Goal: Task Accomplishment & Management: Use online tool/utility

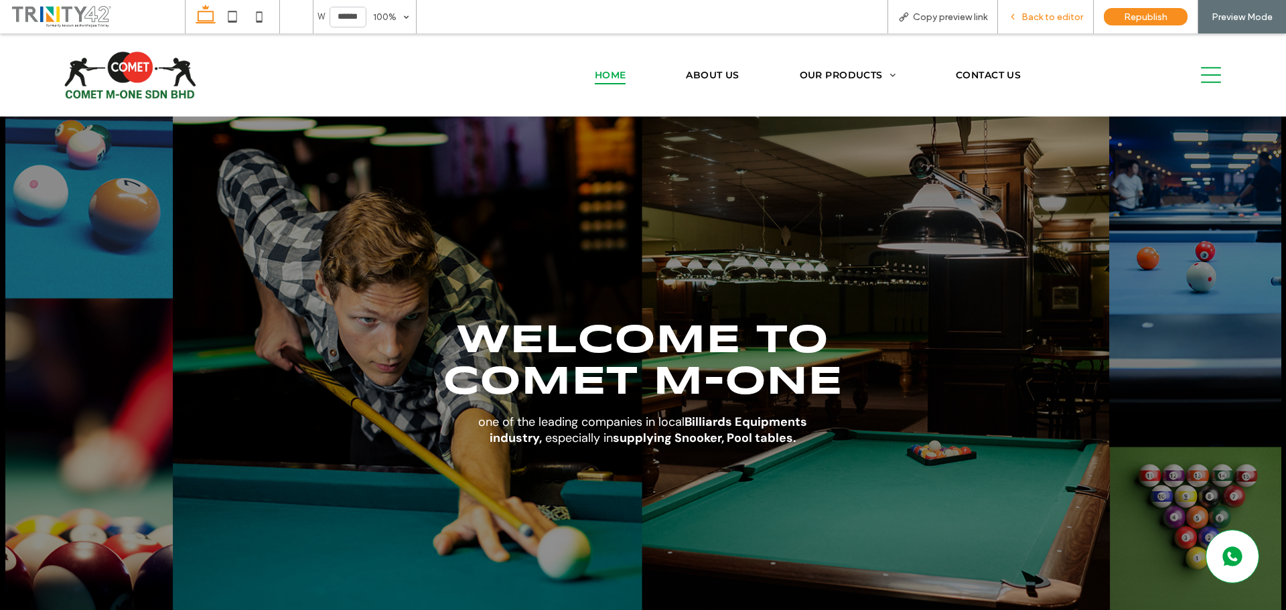
click at [1046, 11] on span "Back to editor" at bounding box center [1052, 16] width 62 height 11
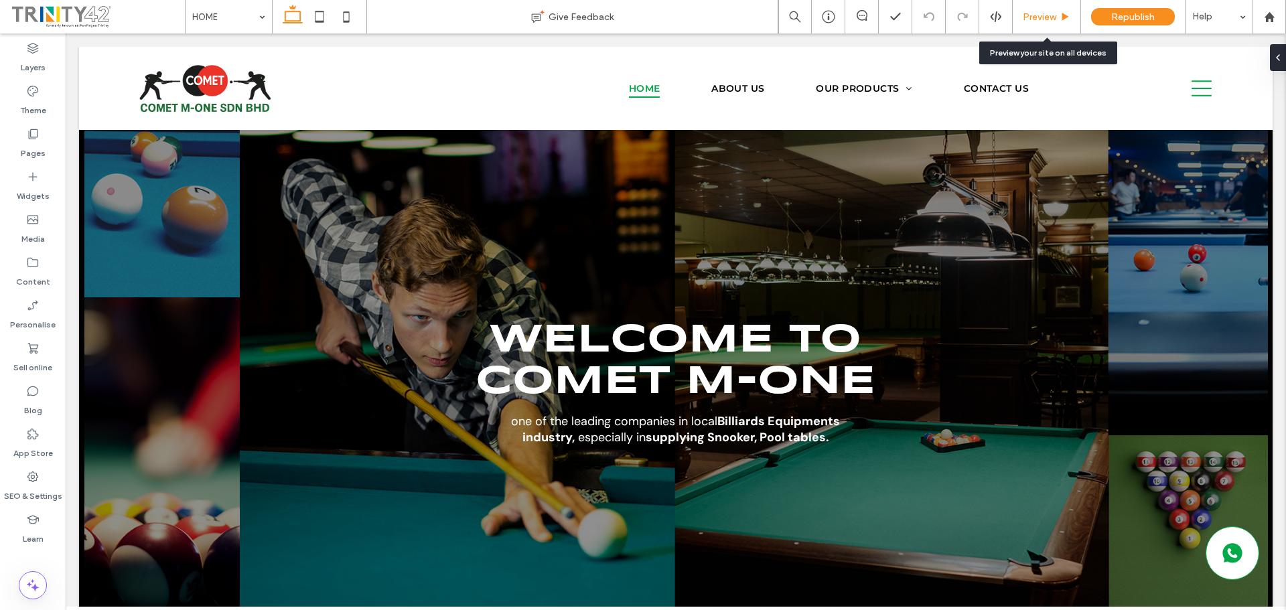
click at [1053, 15] on span "Preview" at bounding box center [1039, 16] width 33 height 11
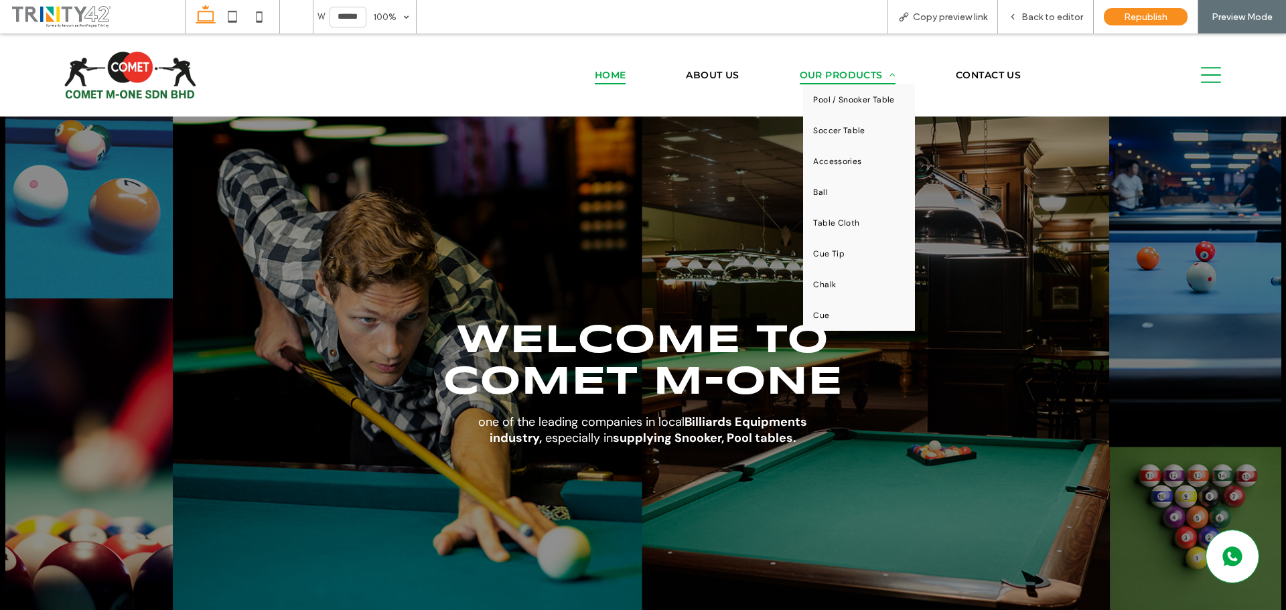
drag, startPoint x: 820, startPoint y: 74, endPoint x: 843, endPoint y: 35, distance: 45.0
click at [820, 74] on span "OUR PRODUCTS" at bounding box center [848, 75] width 96 height 19
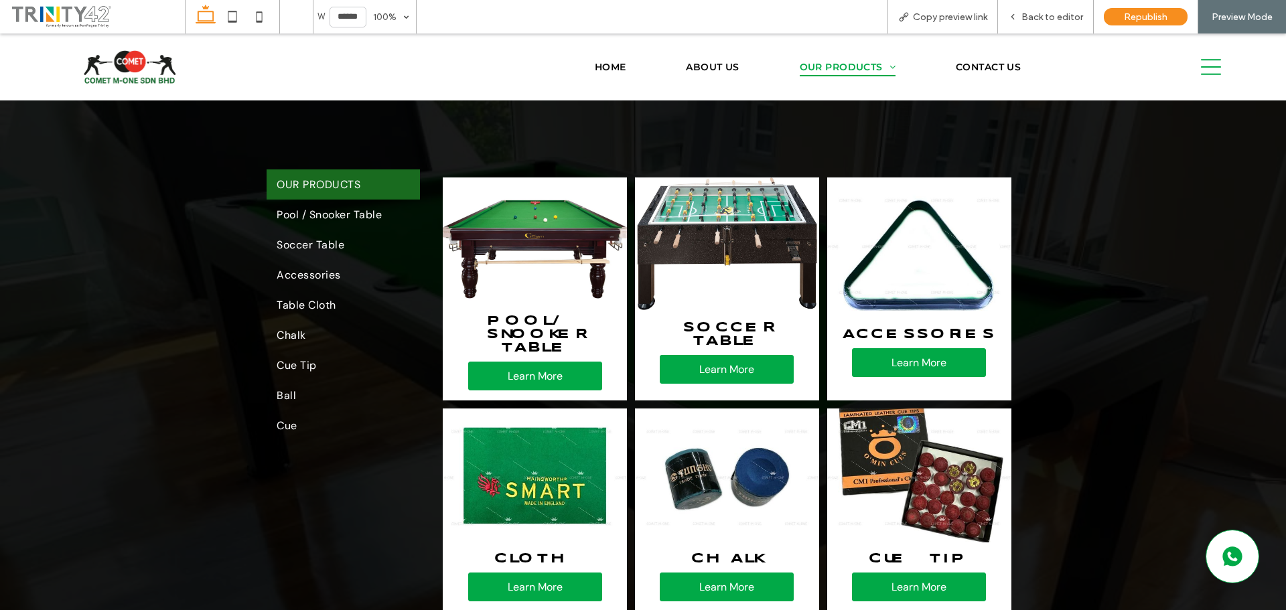
scroll to position [335, 0]
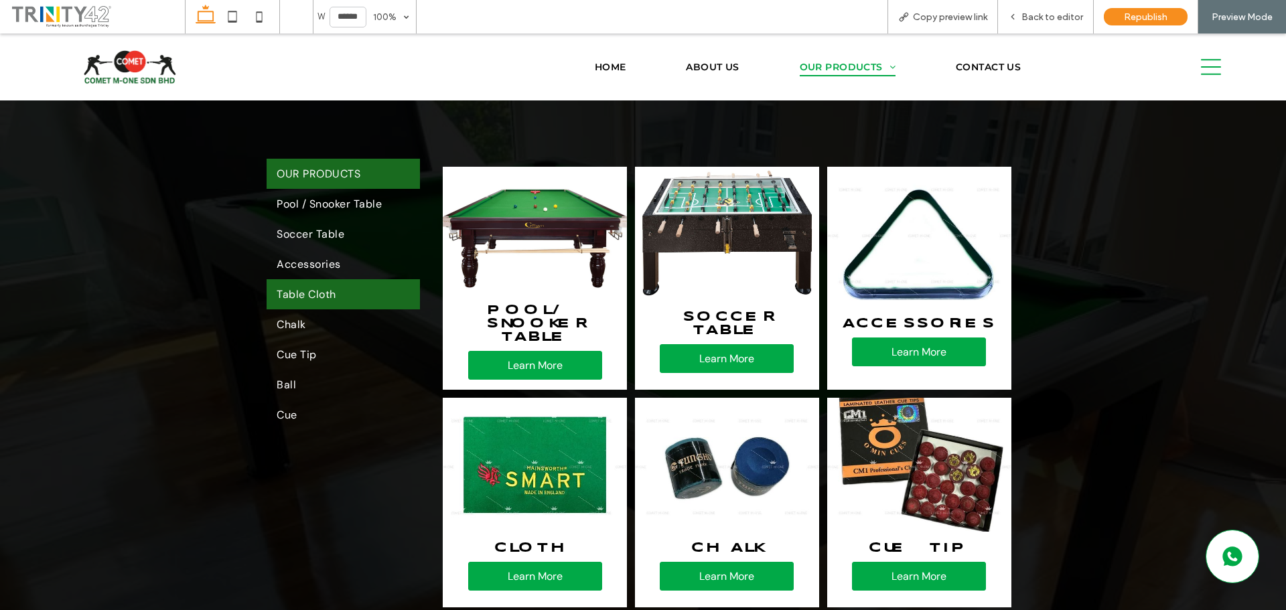
click at [352, 289] on link "Table Cloth" at bounding box center [343, 294] width 153 height 30
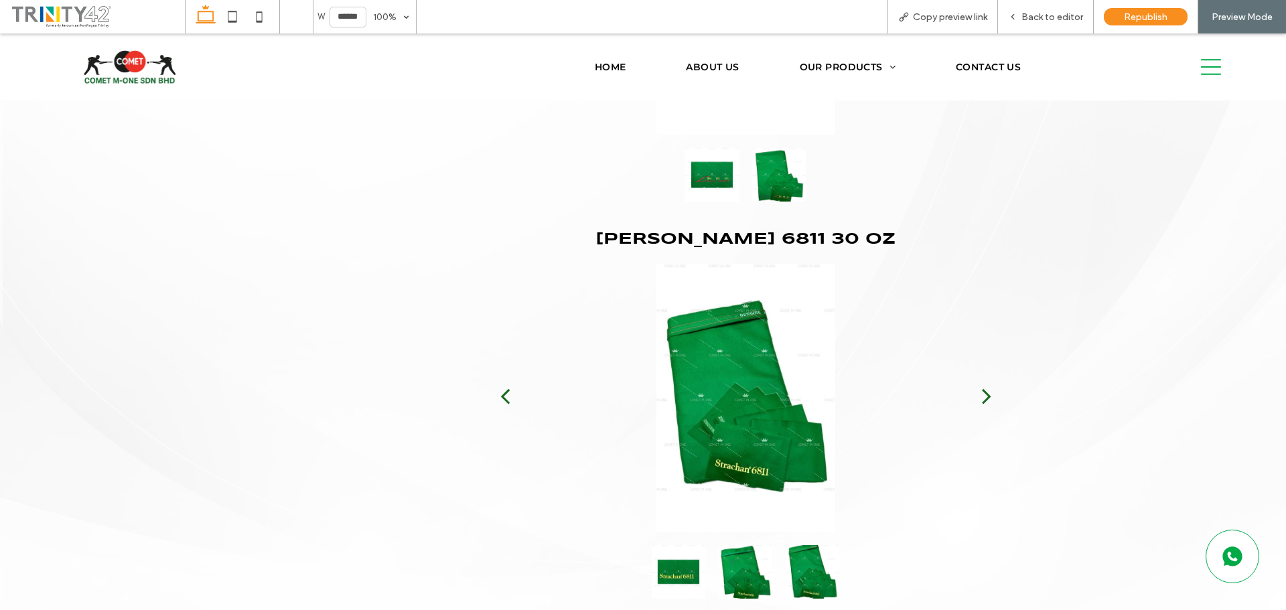
scroll to position [3065, 0]
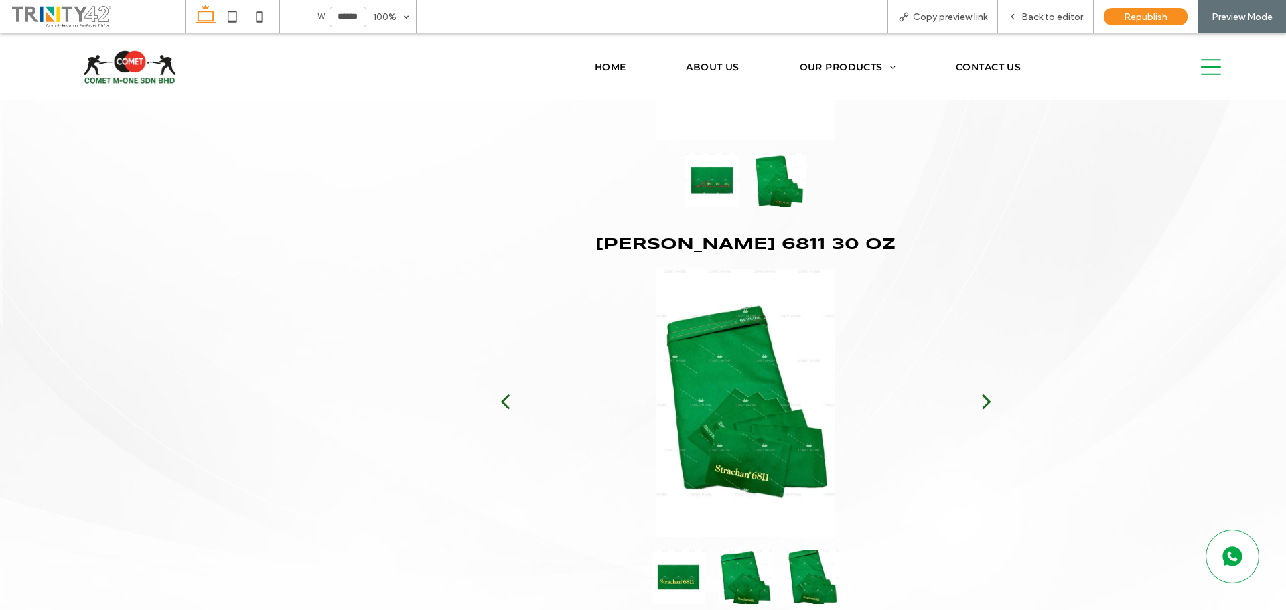
click at [982, 399] on div "next" at bounding box center [986, 401] width 9 height 27
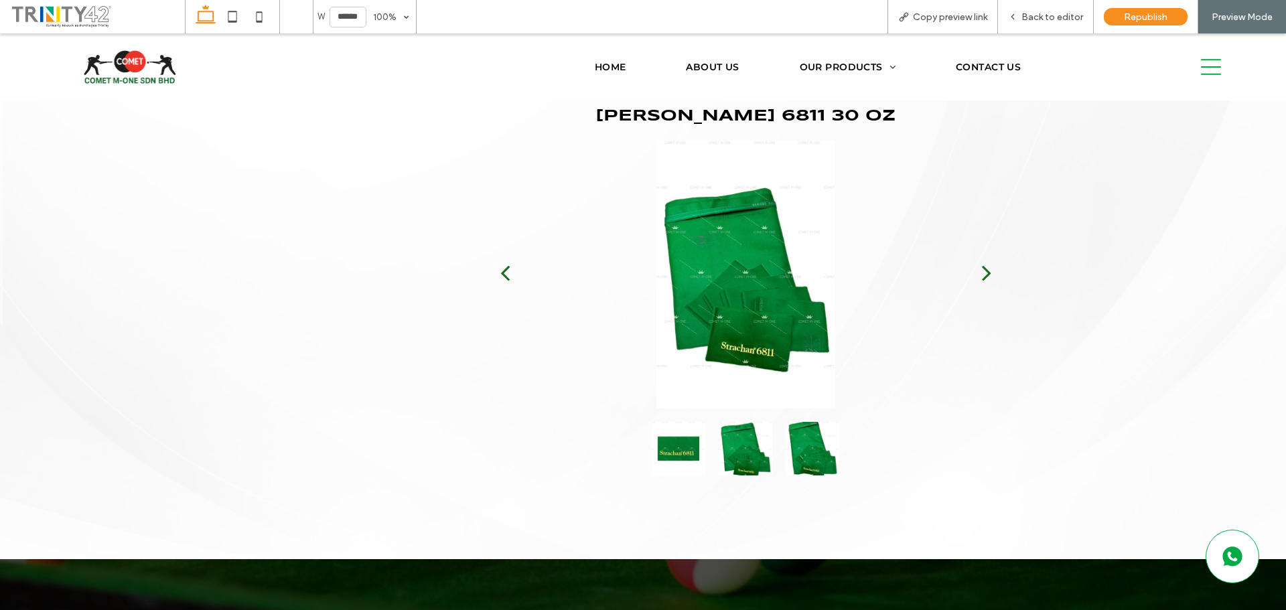
scroll to position [3215, 0]
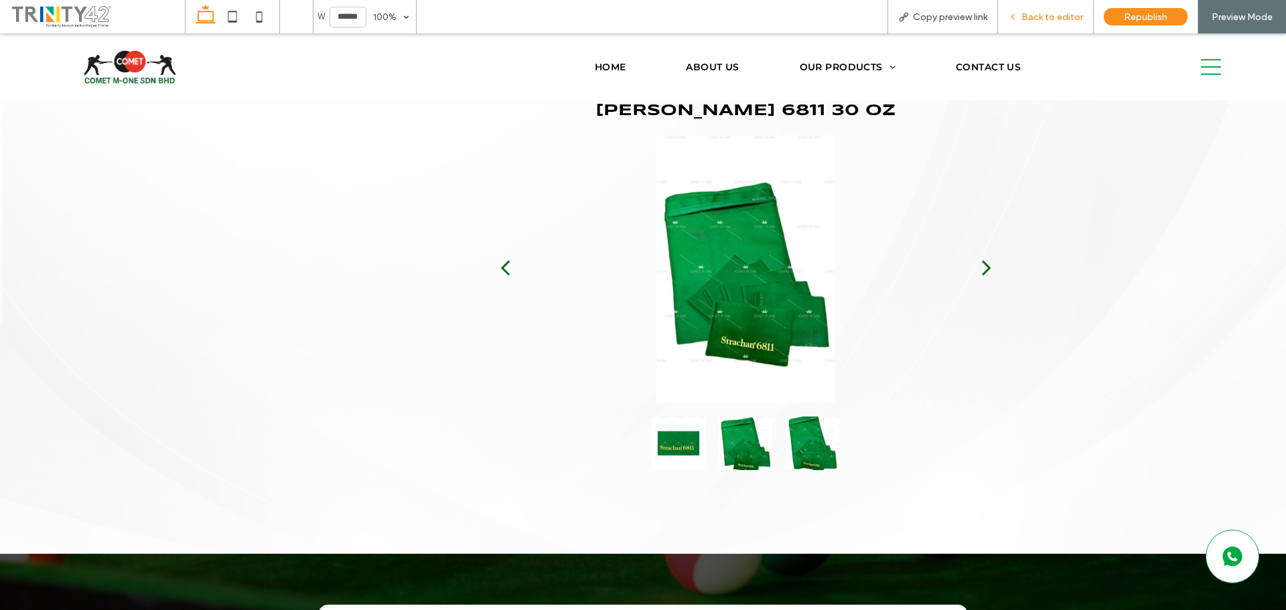
click at [1041, 17] on span "Back to editor" at bounding box center [1052, 16] width 62 height 11
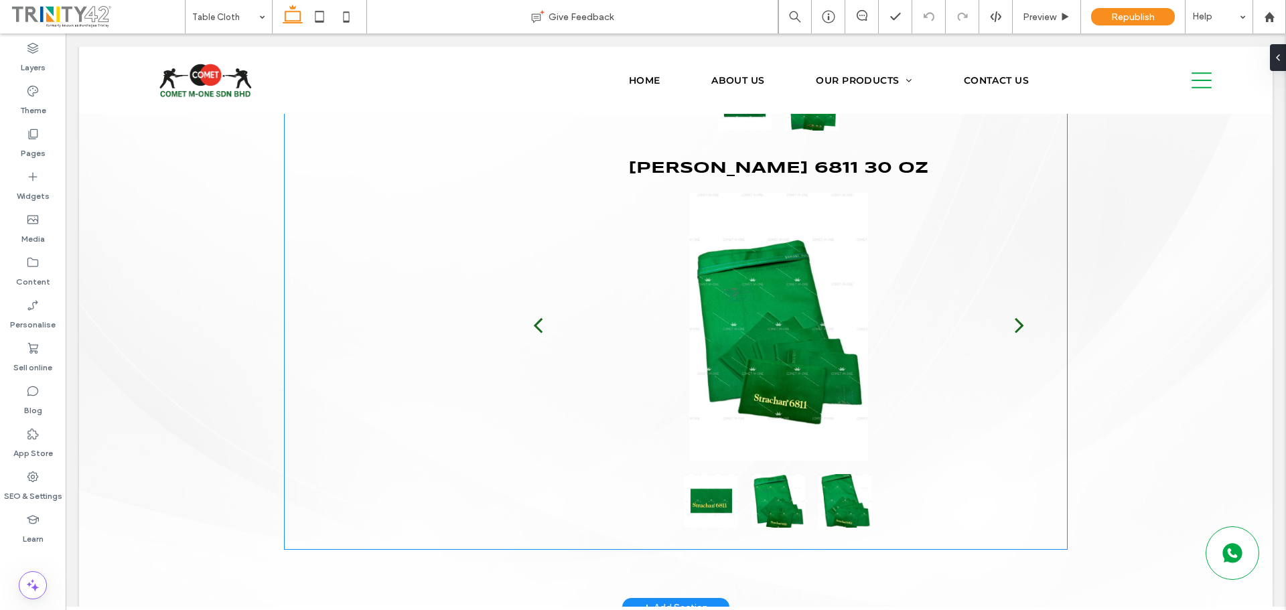
click at [798, 364] on div at bounding box center [779, 327] width 534 height 268
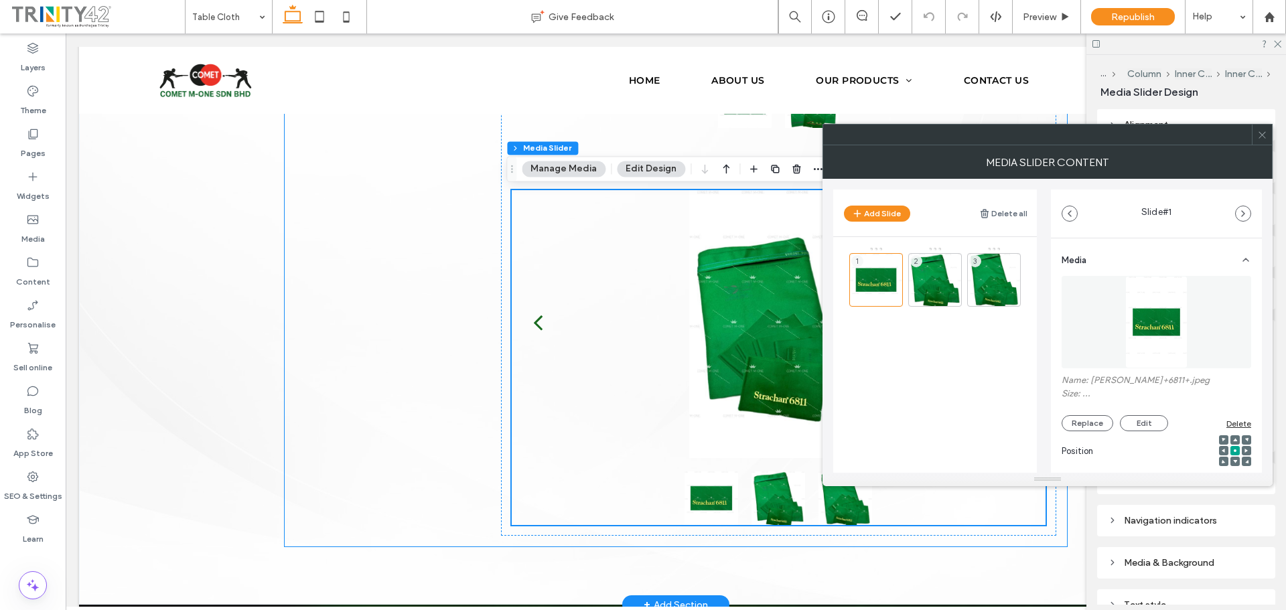
scroll to position [3140, 0]
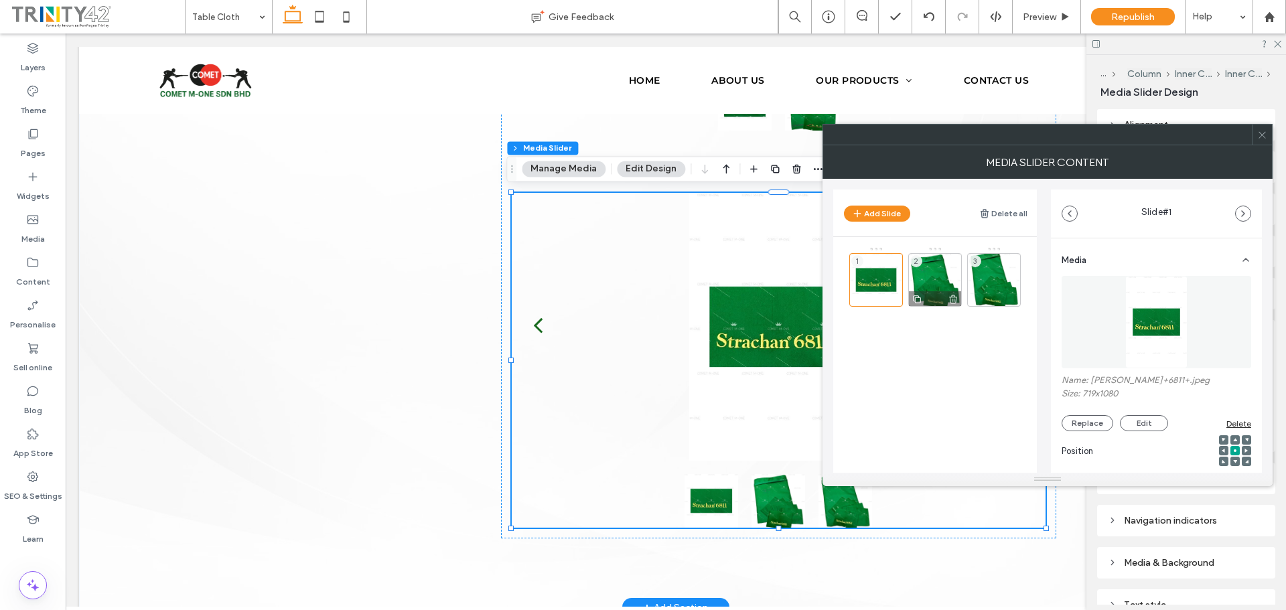
click at [934, 272] on div "2" at bounding box center [935, 280] width 54 height 54
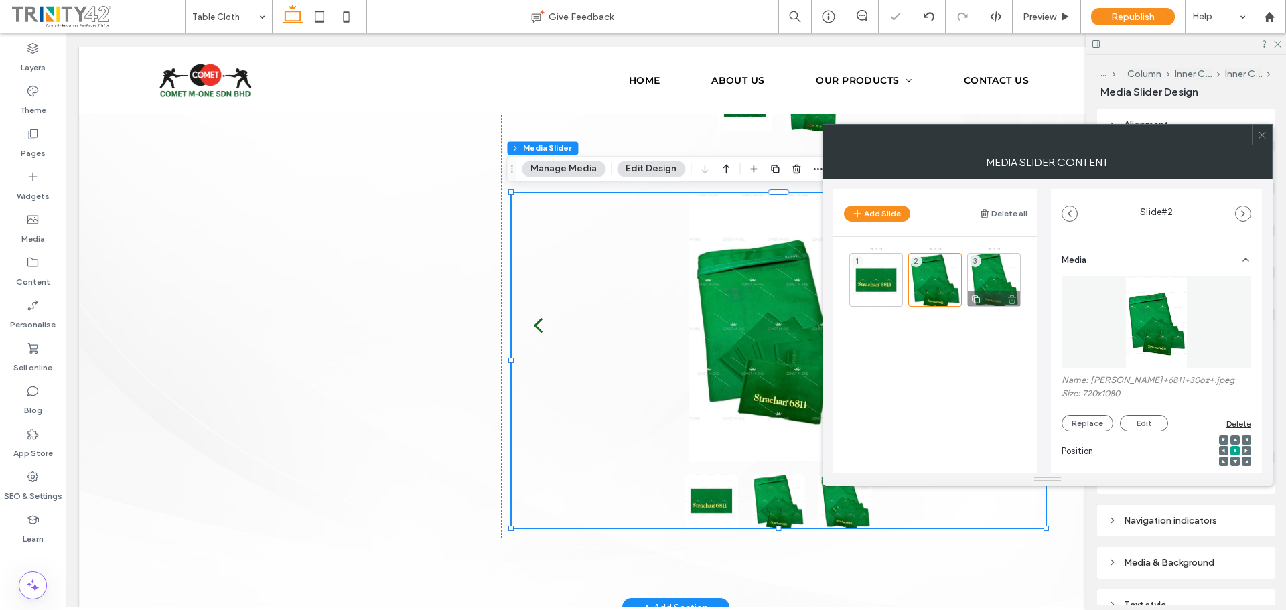
click at [999, 276] on div "3" at bounding box center [994, 280] width 54 height 54
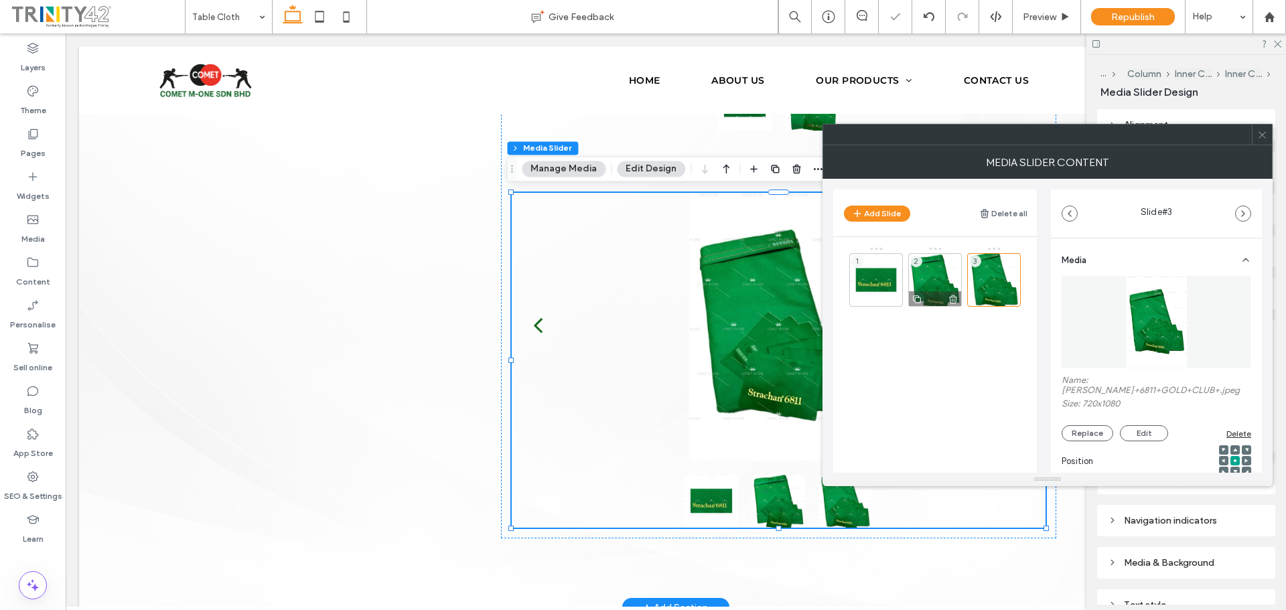
click at [942, 273] on div "2" at bounding box center [935, 280] width 54 height 54
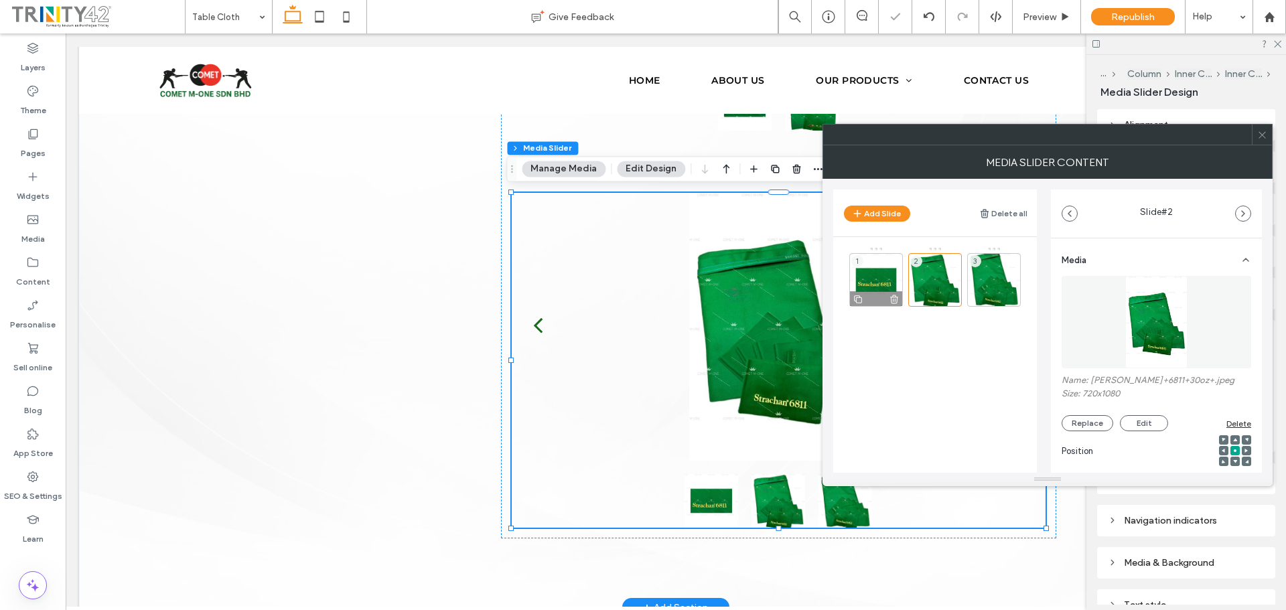
click at [880, 275] on div "1" at bounding box center [876, 280] width 54 height 54
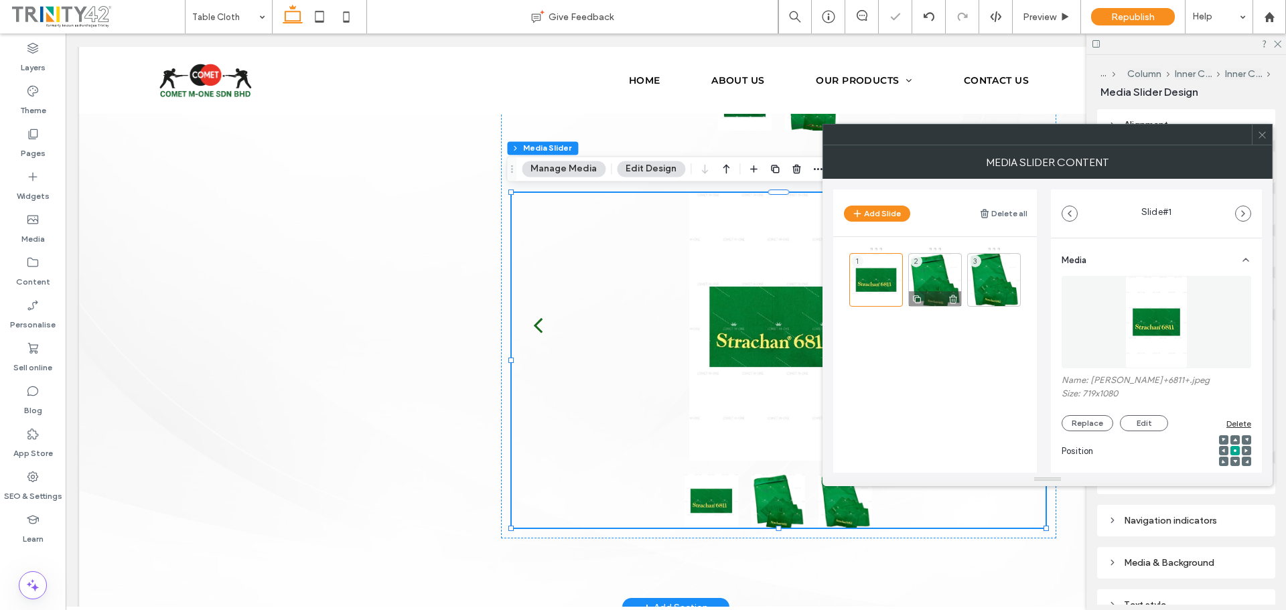
click at [938, 275] on div "2" at bounding box center [935, 280] width 54 height 54
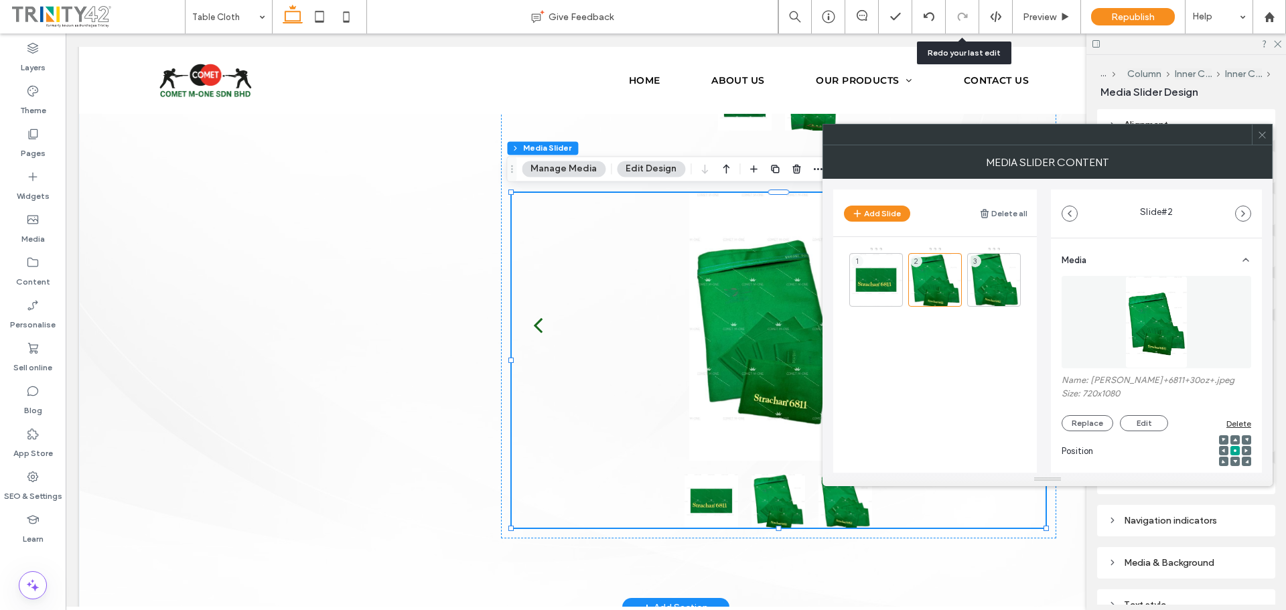
click at [1263, 143] on span at bounding box center [1262, 135] width 10 height 20
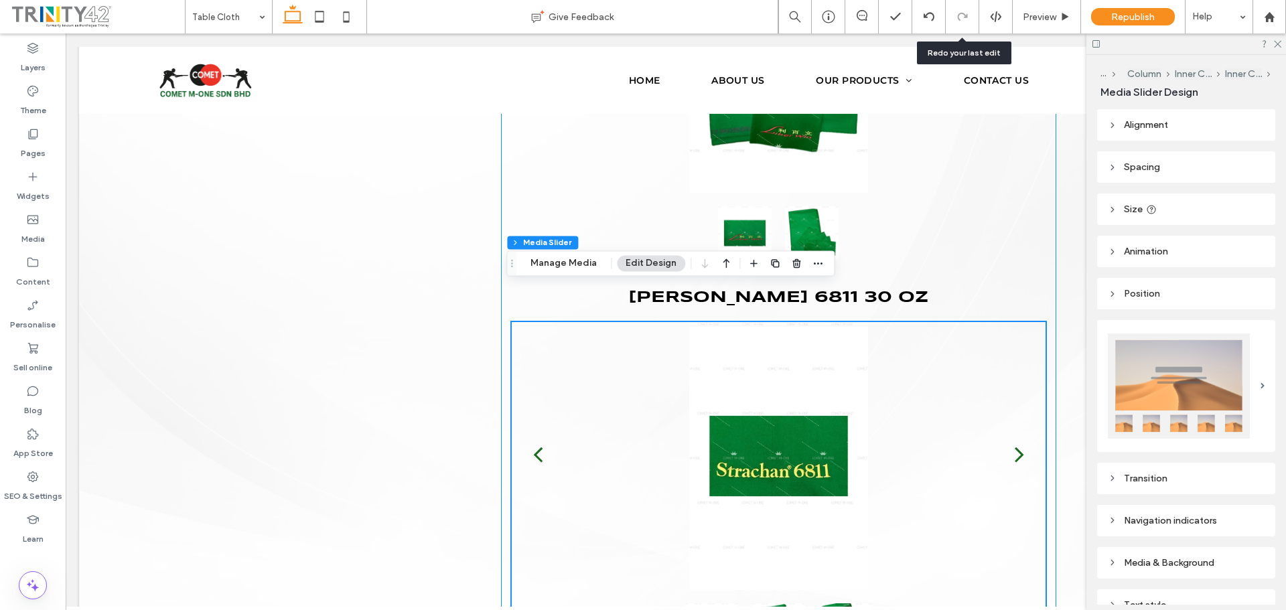
scroll to position [3006, 0]
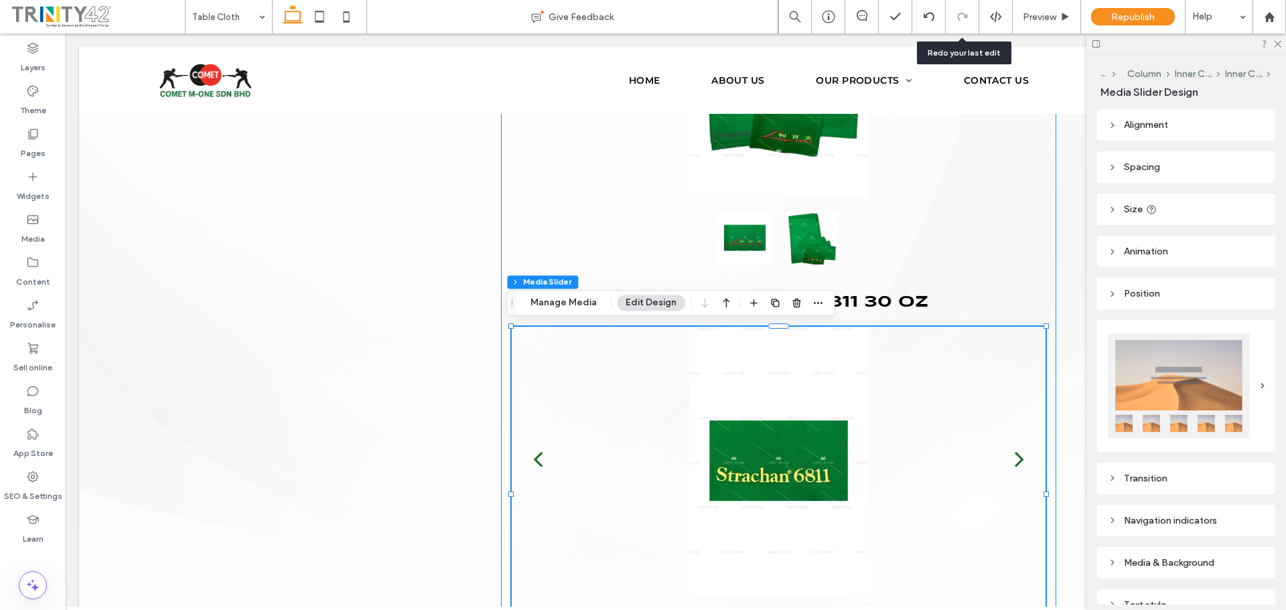
click at [912, 304] on h3 "strachan 6811 30 oz ﻿" at bounding box center [779, 302] width 534 height 17
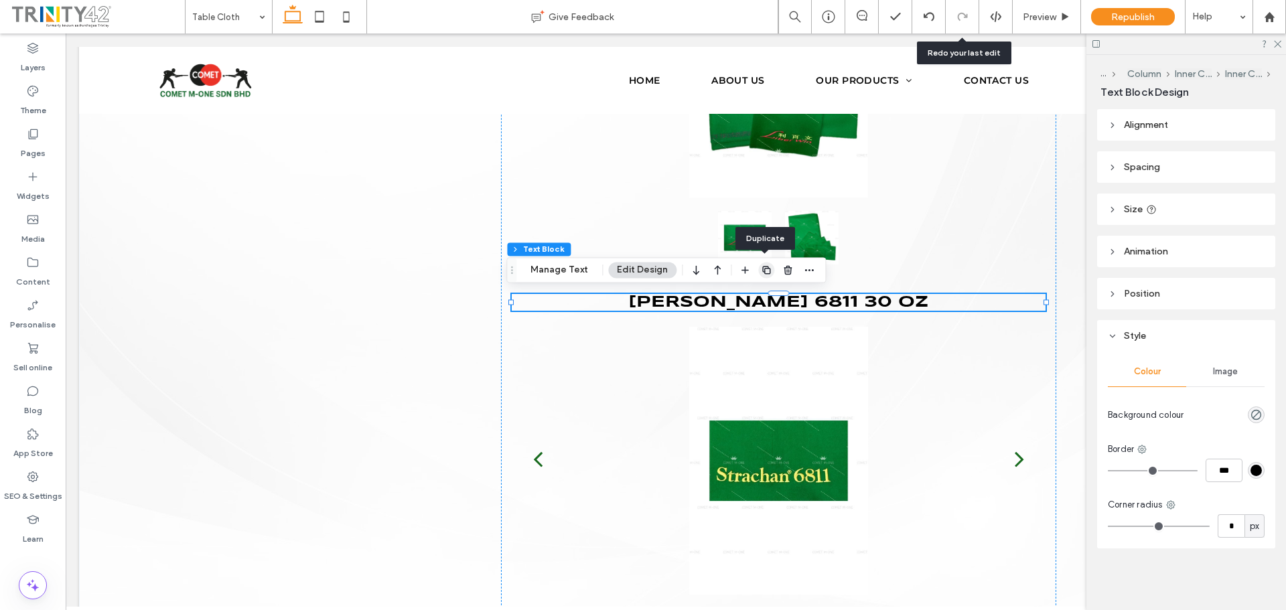
click at [764, 263] on span "button" at bounding box center [766, 270] width 16 height 16
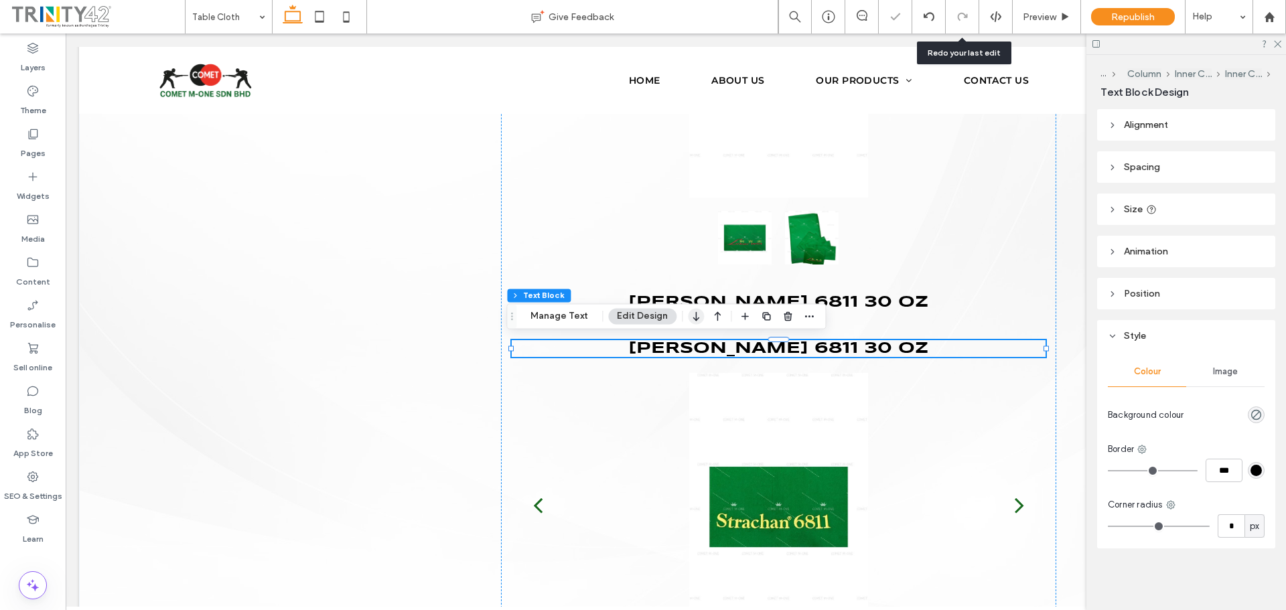
click at [692, 319] on icon "button" at bounding box center [696, 316] width 16 height 24
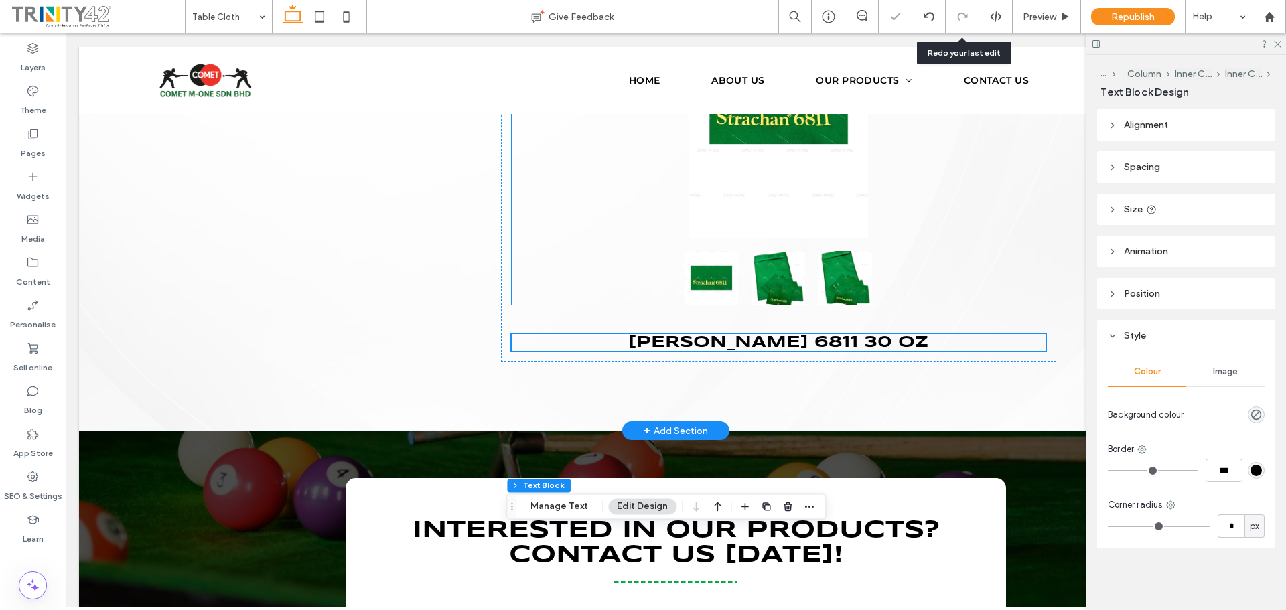
scroll to position [3388, 0]
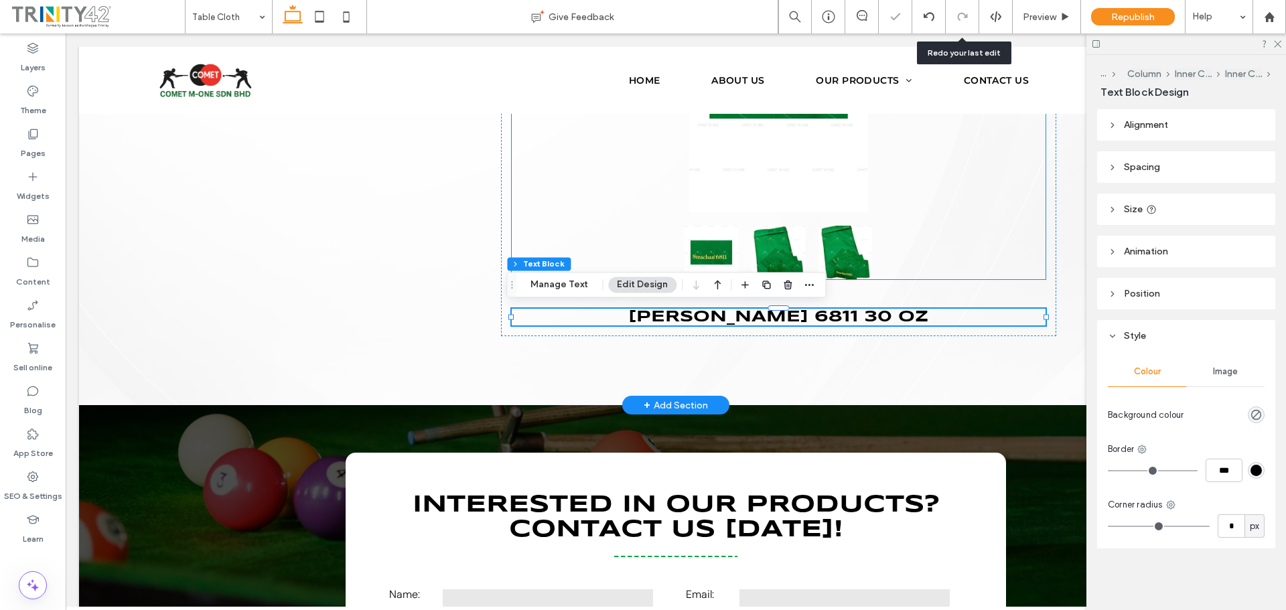
click at [801, 198] on div at bounding box center [779, 78] width 534 height 268
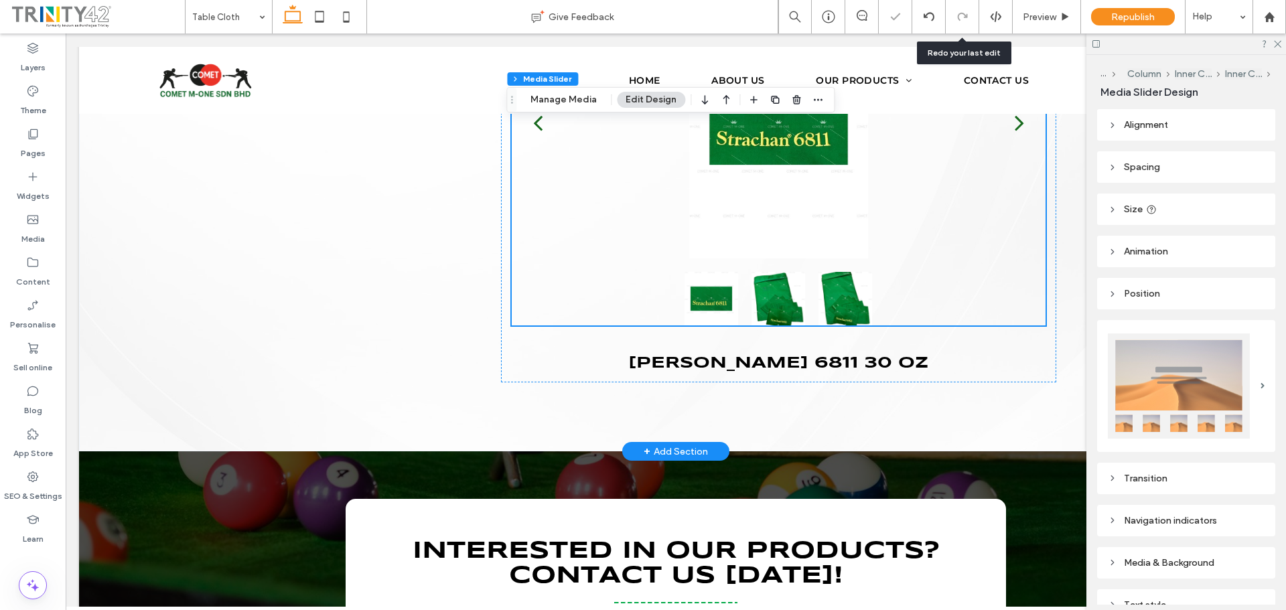
scroll to position [3187, 0]
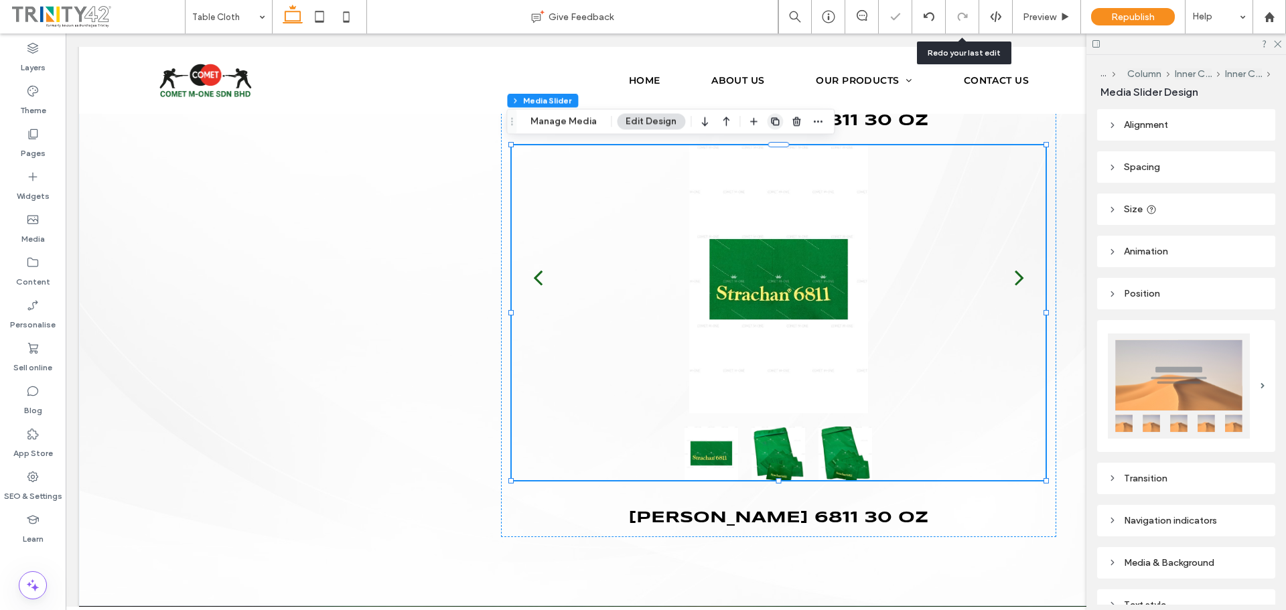
click at [772, 120] on use "button" at bounding box center [775, 121] width 8 height 8
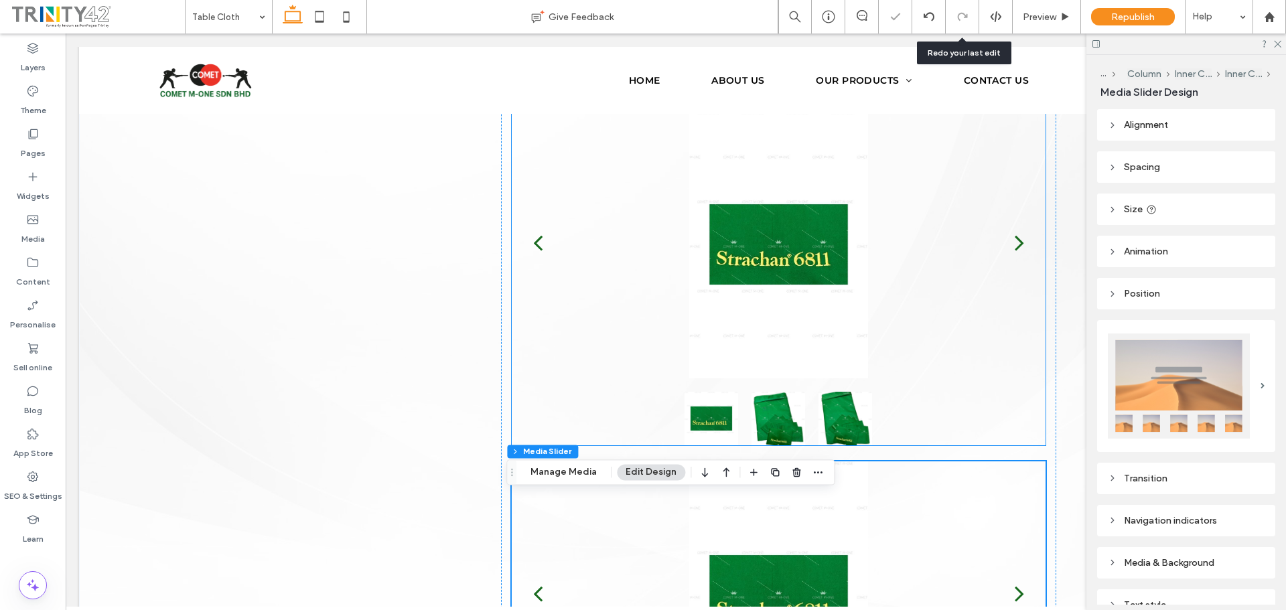
scroll to position [3455, 0]
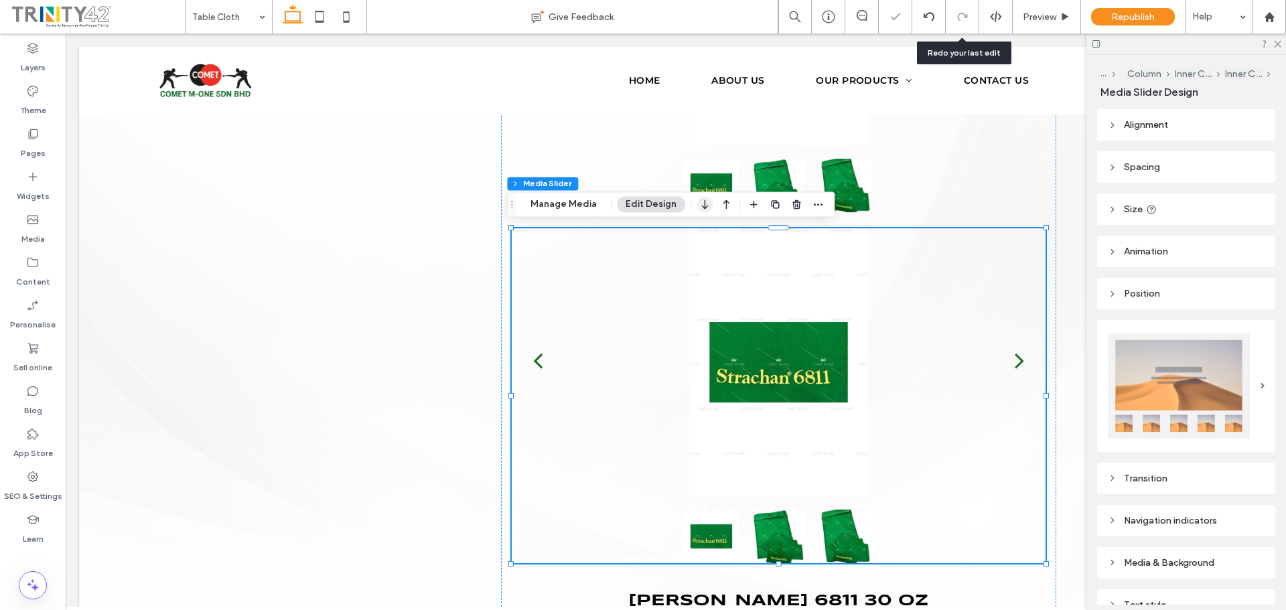
click at [703, 209] on icon "button" at bounding box center [705, 204] width 16 height 24
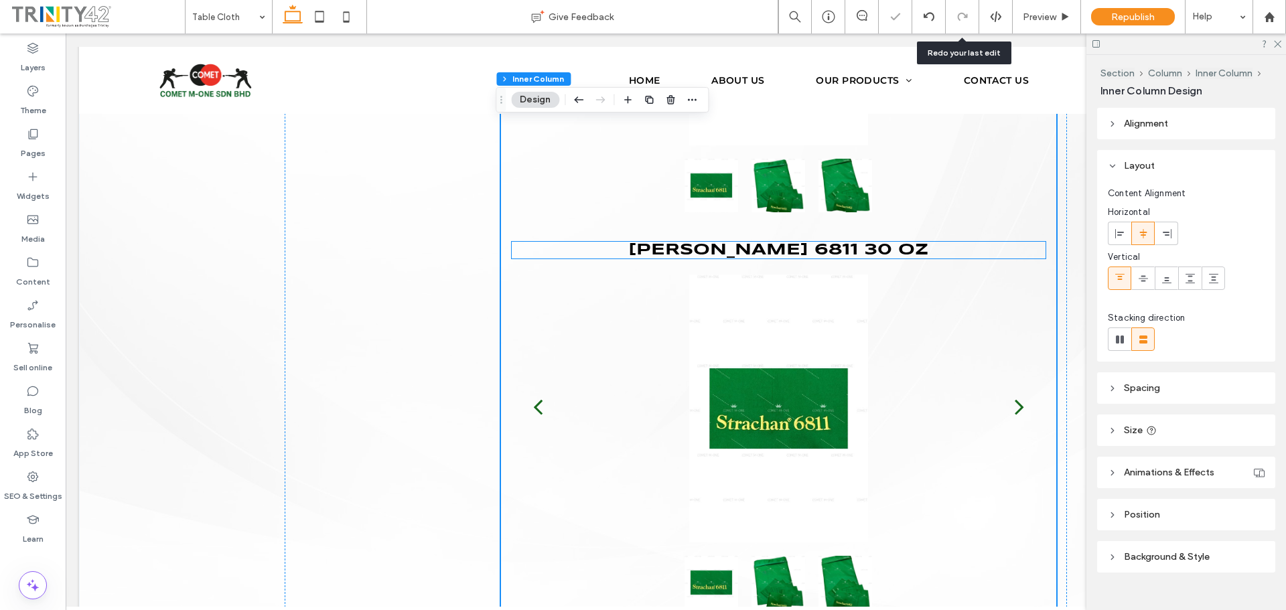
click at [859, 248] on span "strachan 6811 30" at bounding box center [763, 249] width 270 height 15
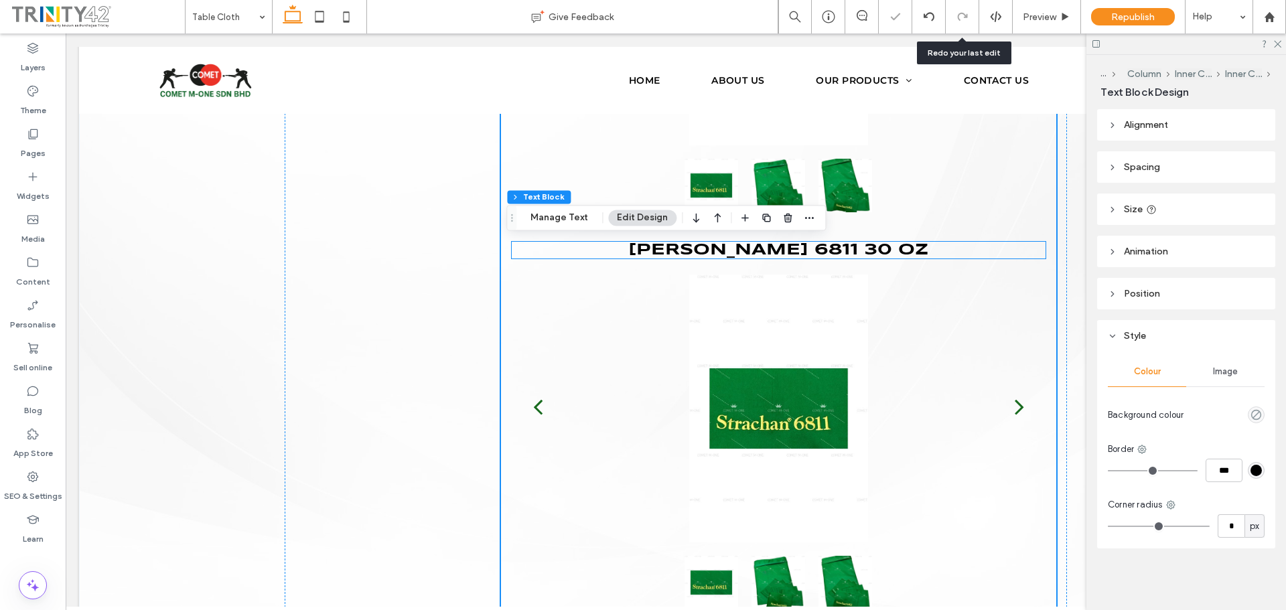
click at [859, 248] on span "strachan 6811 30" at bounding box center [763, 249] width 270 height 15
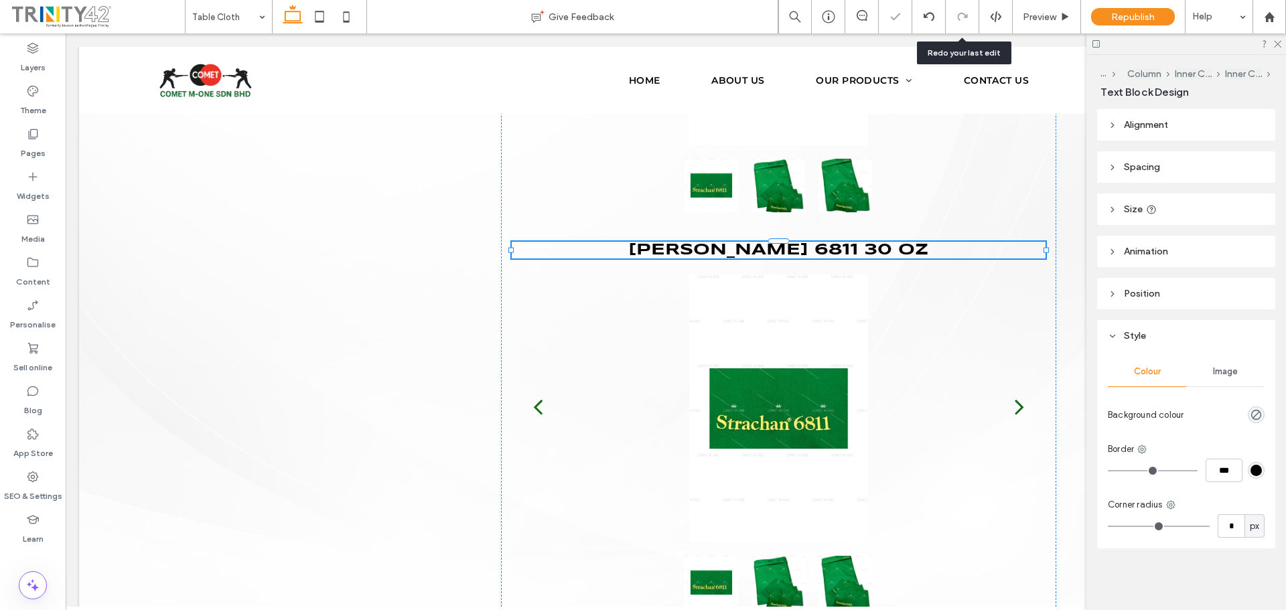
type input "*********"
type input "**"
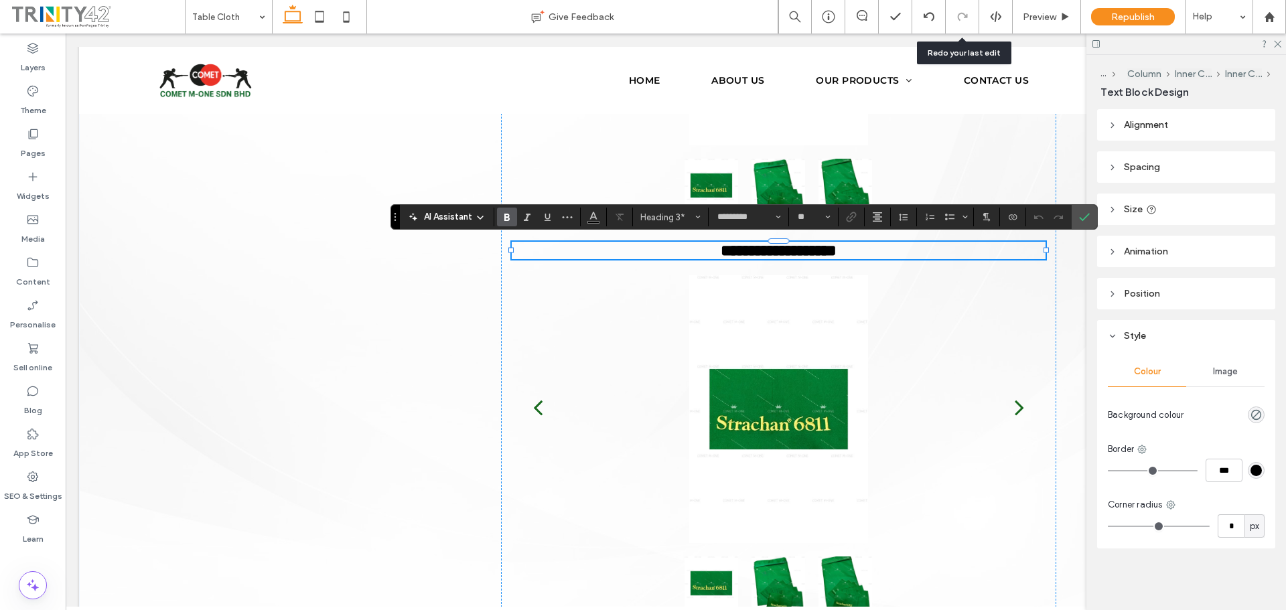
click at [824, 247] on span "**********" at bounding box center [772, 250] width 103 height 16
drag, startPoint x: 840, startPoint y: 241, endPoint x: 885, endPoint y: 242, distance: 45.6
click at [879, 245] on h3 "**********" at bounding box center [779, 250] width 534 height 17
drag, startPoint x: 895, startPoint y: 247, endPoint x: 831, endPoint y: 246, distance: 64.3
click at [831, 246] on h3 "**********" at bounding box center [779, 250] width 534 height 17
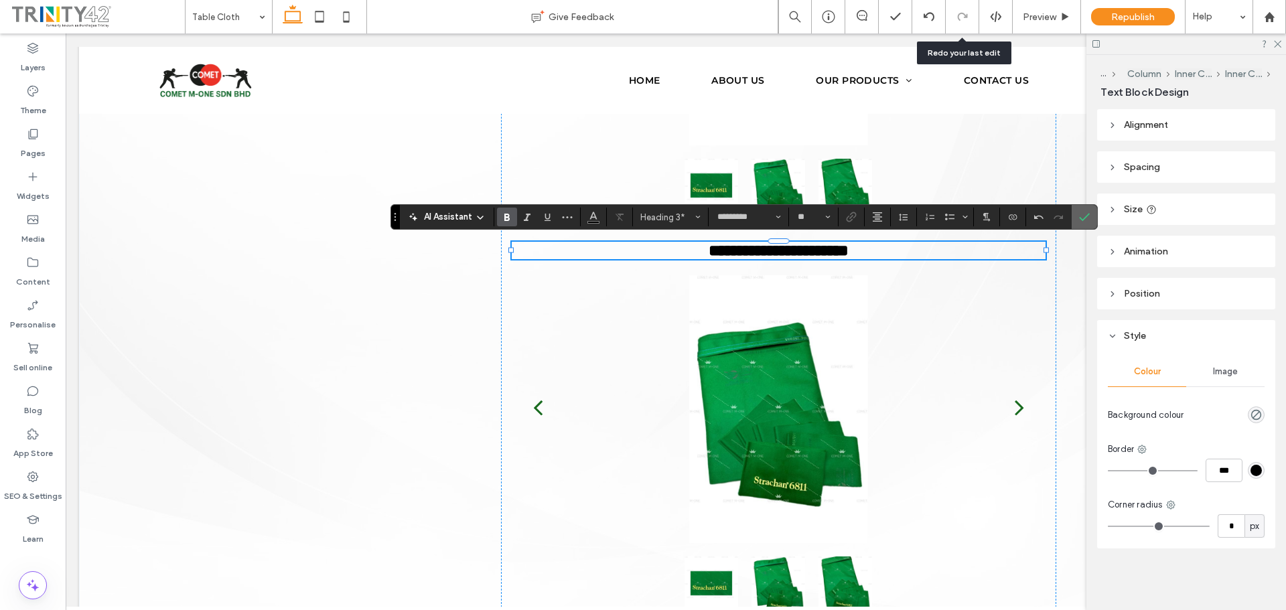
click at [1088, 214] on use "Confirm" at bounding box center [1084, 218] width 11 height 8
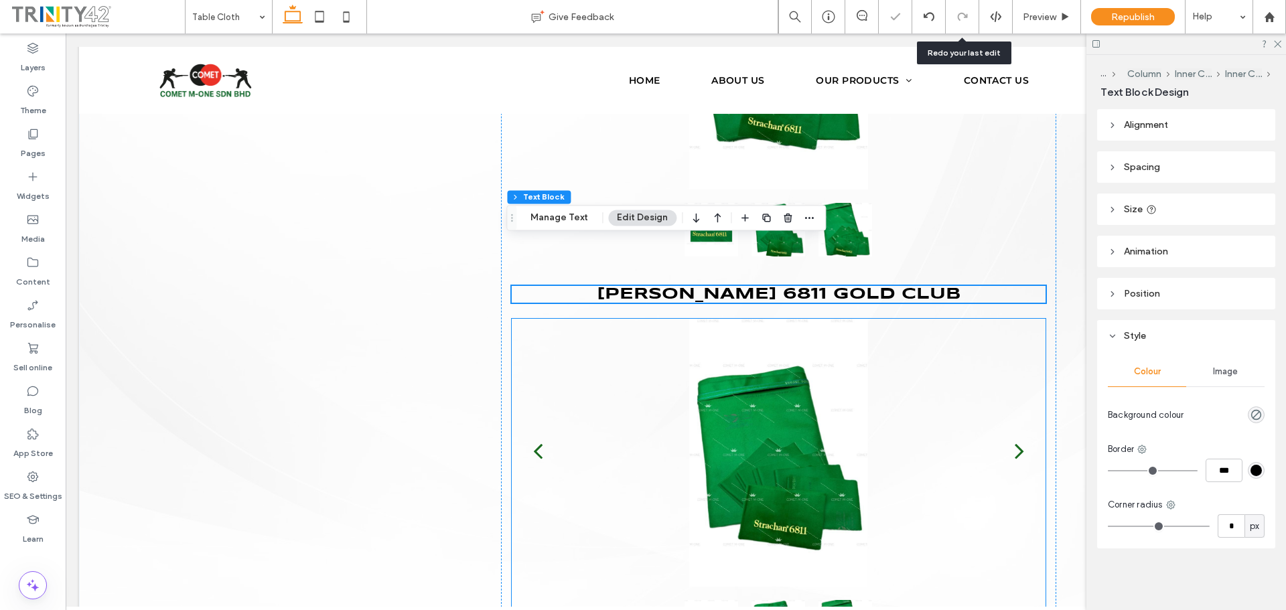
scroll to position [3254, 0]
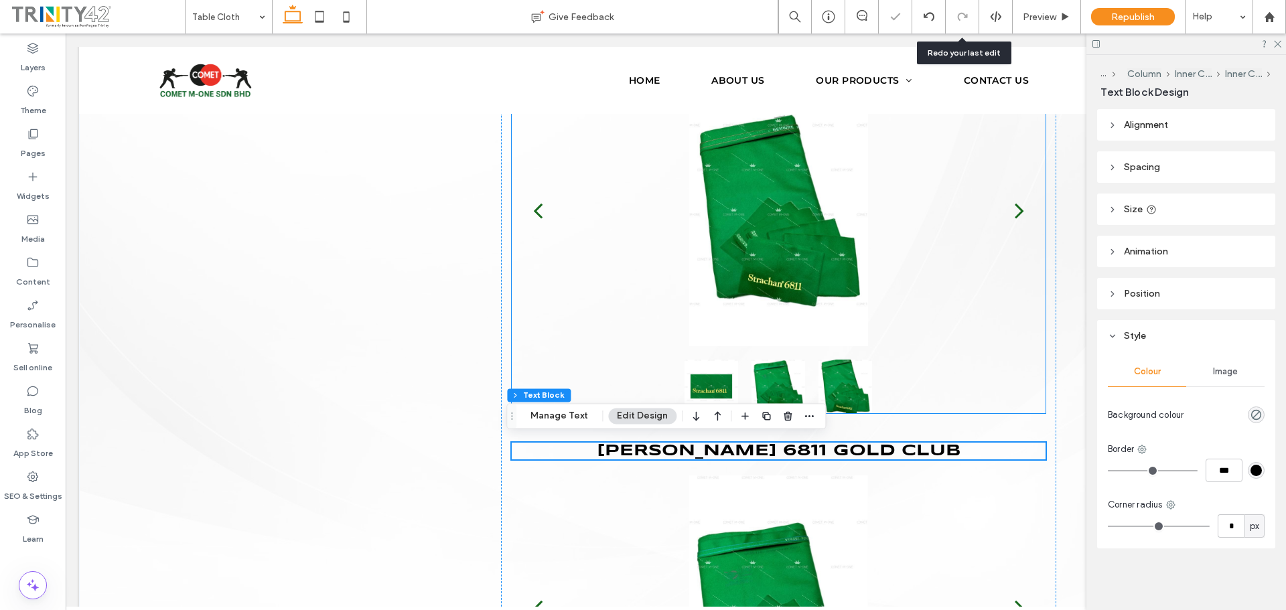
click at [760, 253] on div at bounding box center [244, 212] width 1601 height 268
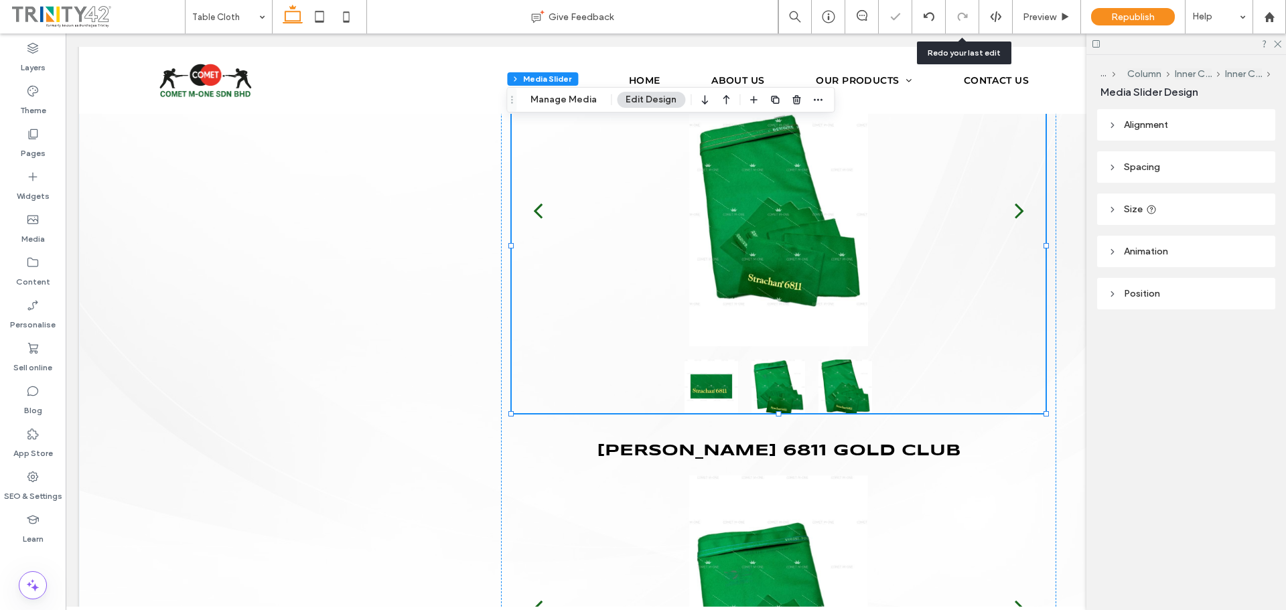
click at [760, 253] on div at bounding box center [779, 212] width 534 height 268
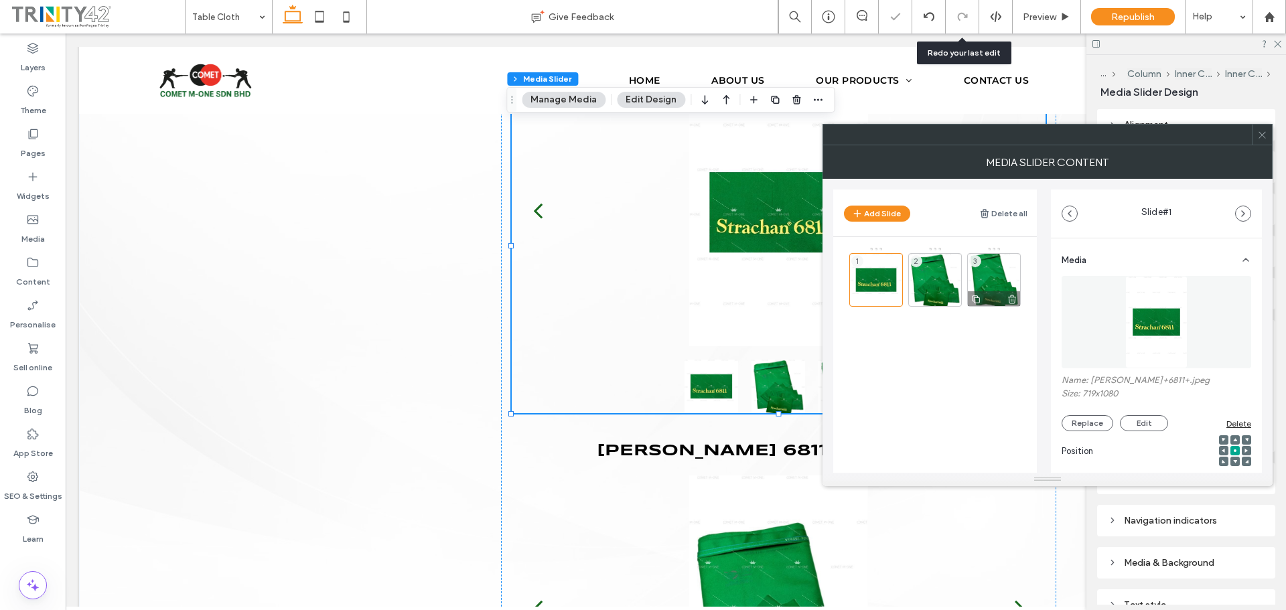
click at [1002, 270] on div "3" at bounding box center [994, 280] width 54 height 54
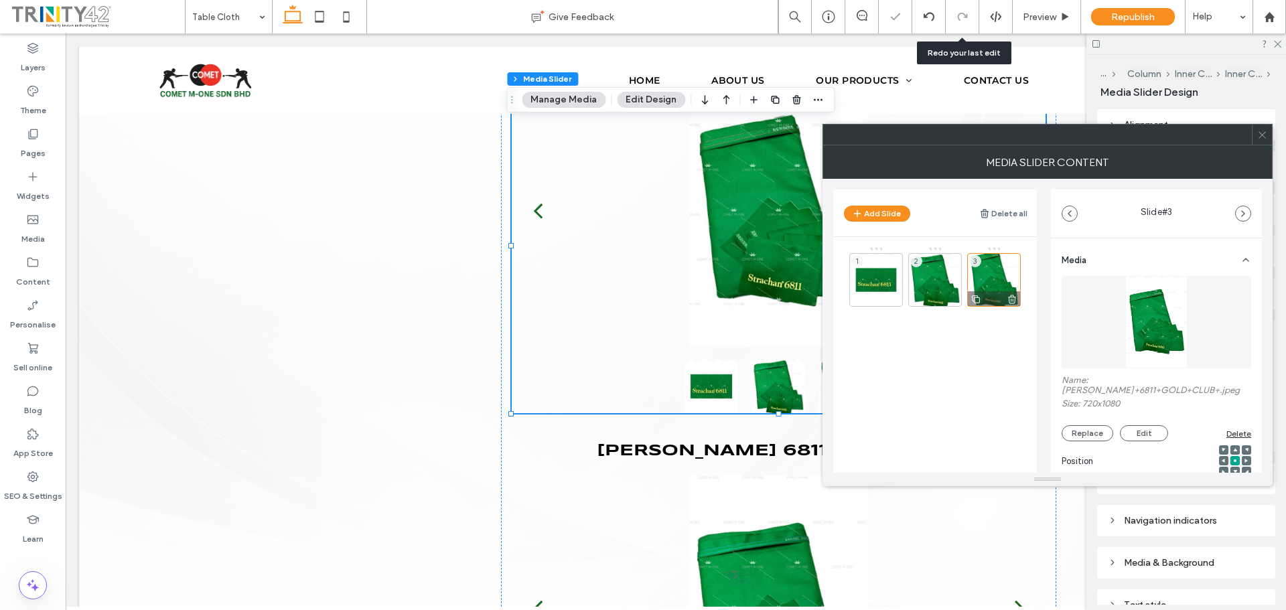
click at [1011, 298] on icon at bounding box center [1012, 299] width 11 height 12
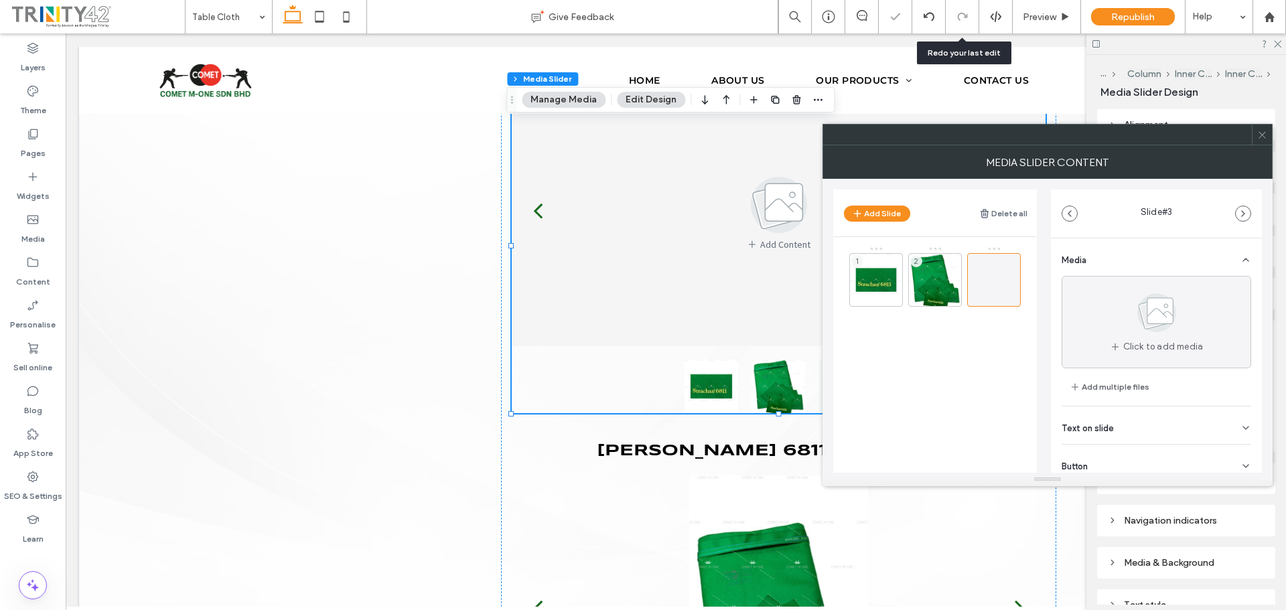
click at [1258, 129] on span at bounding box center [1262, 135] width 10 height 20
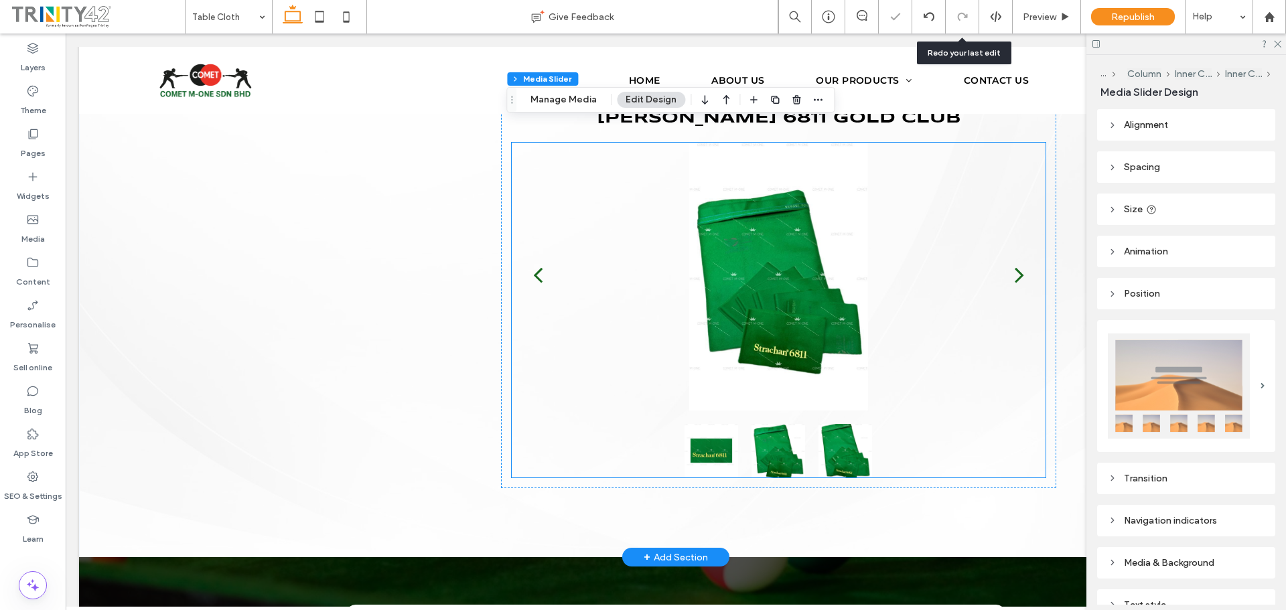
scroll to position [3589, 0]
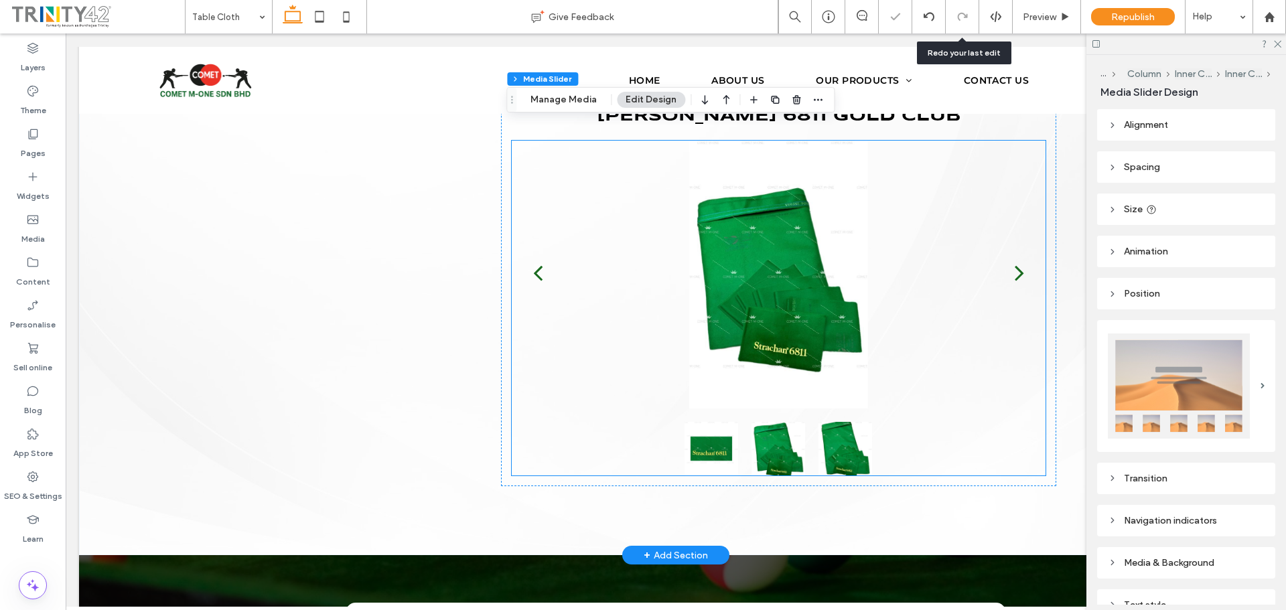
click at [783, 358] on div at bounding box center [779, 275] width 534 height 268
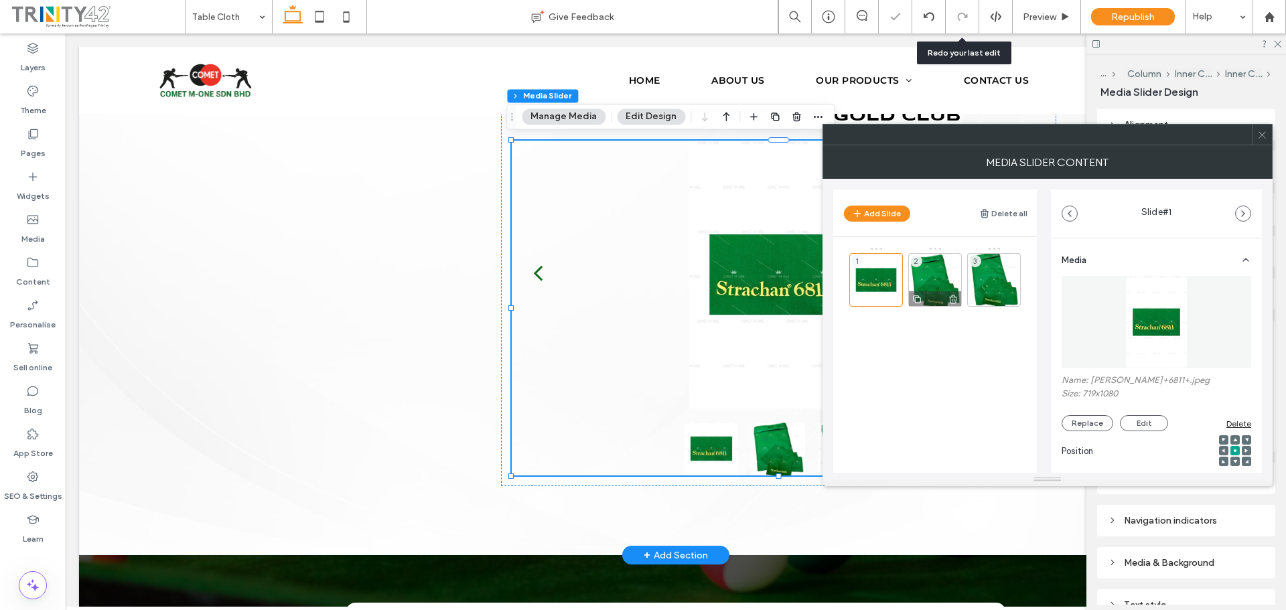
click at [944, 268] on div "2" at bounding box center [935, 280] width 54 height 54
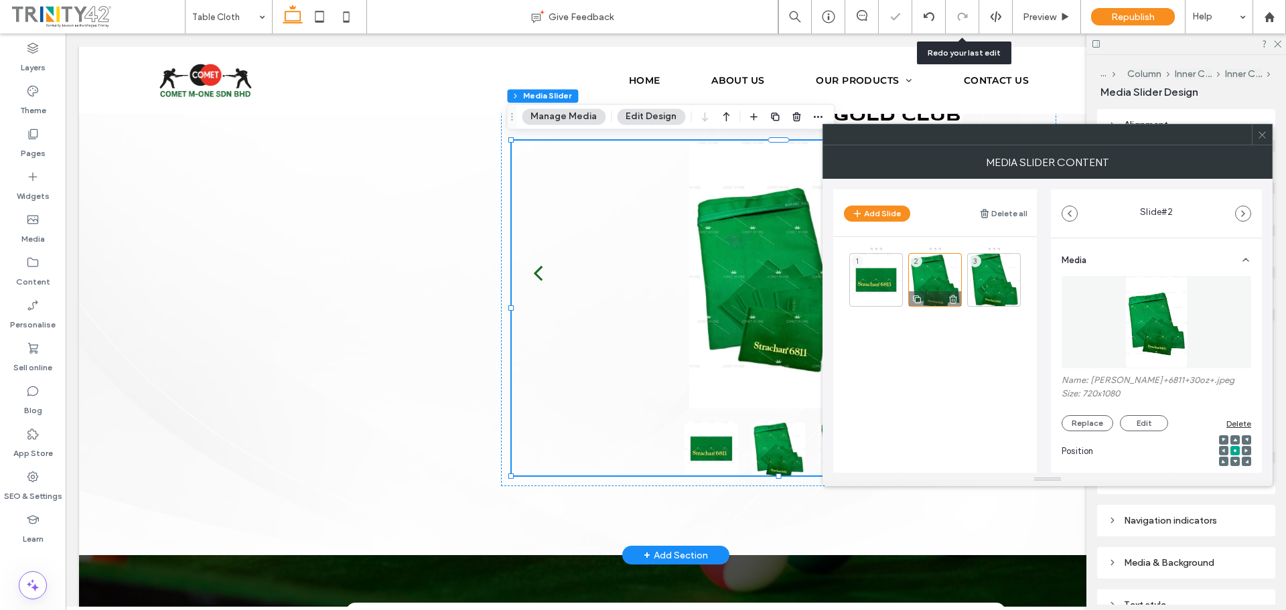
click at [956, 297] on icon at bounding box center [953, 299] width 11 height 12
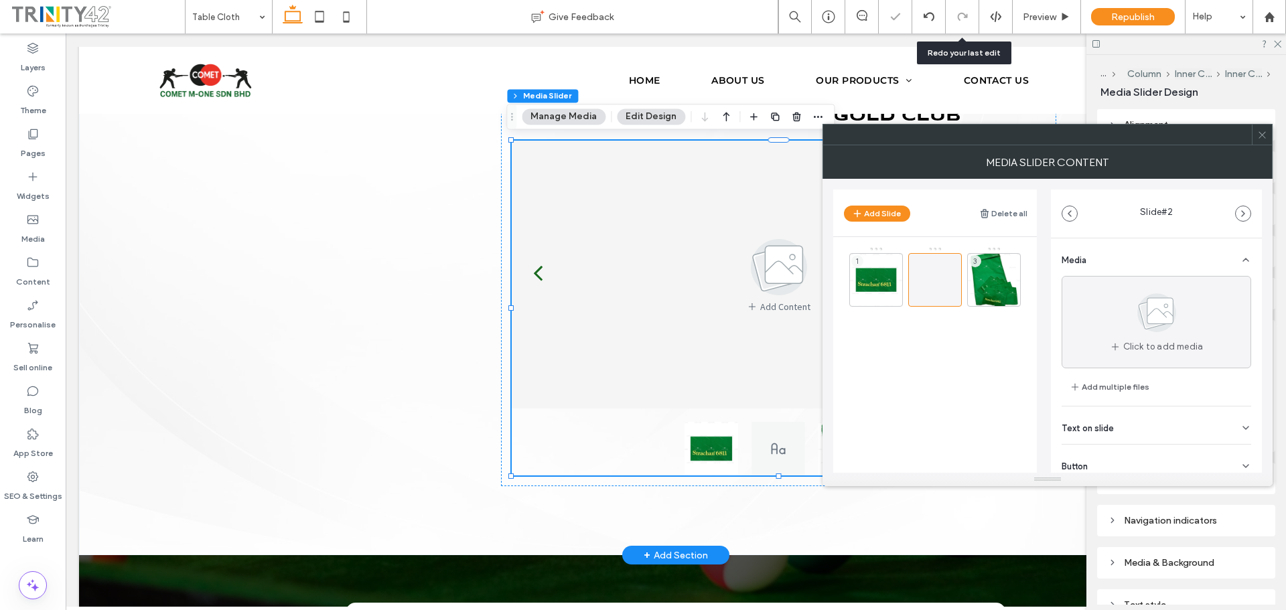
click at [1262, 136] on icon at bounding box center [1262, 135] width 10 height 10
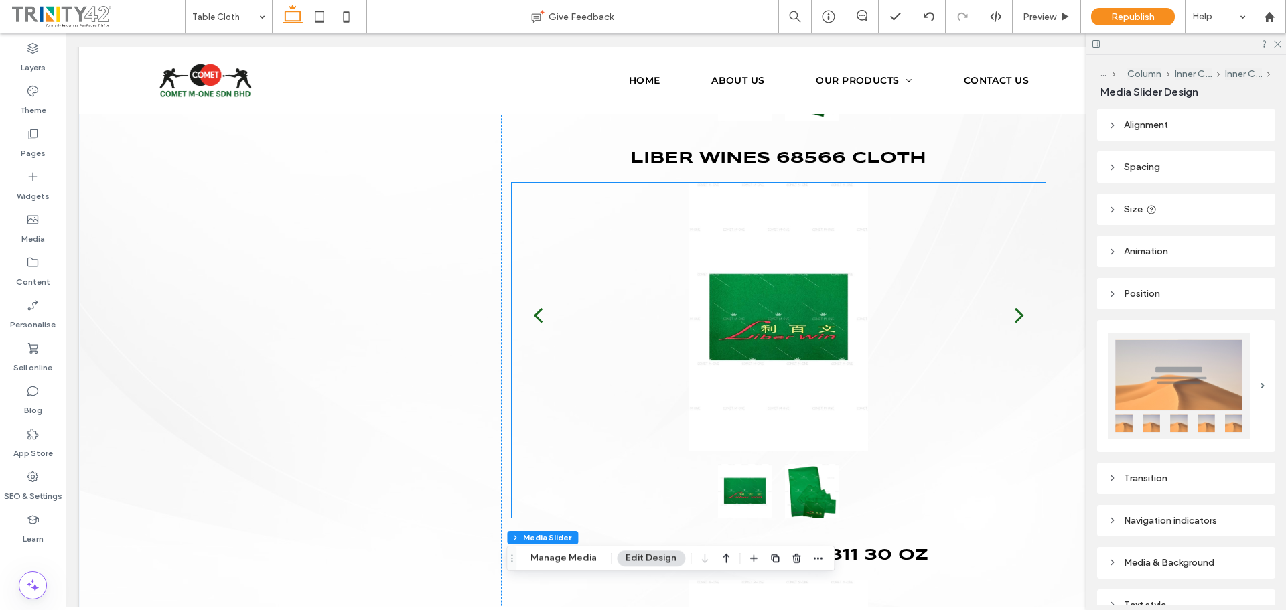
scroll to position [2853, 0]
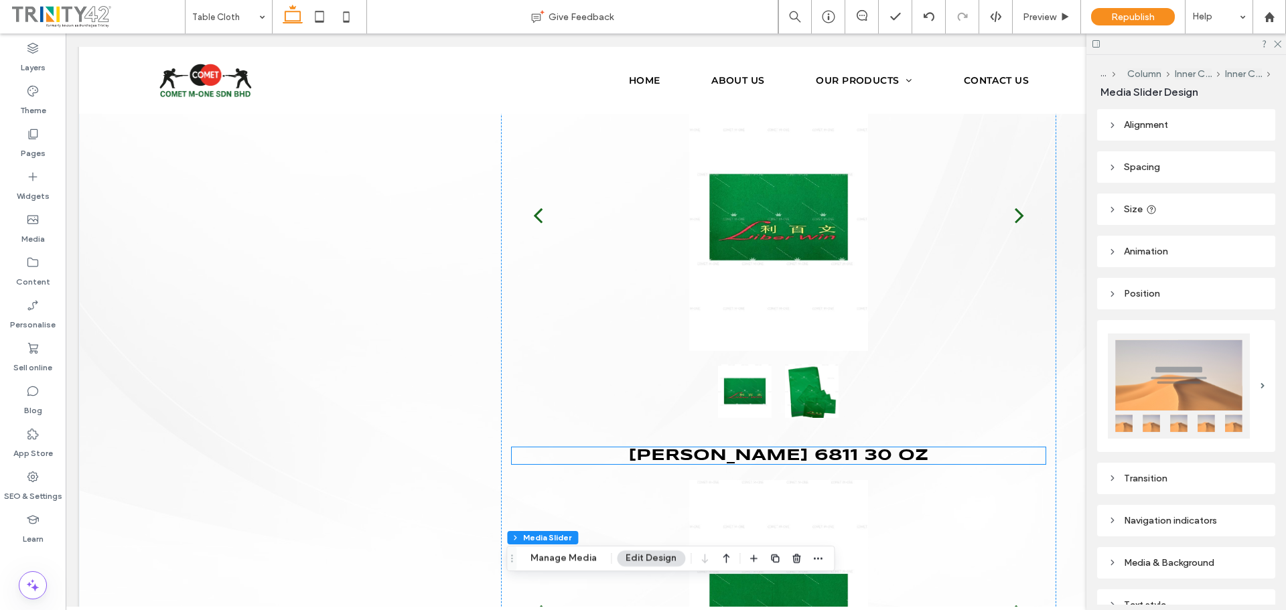
click at [857, 455] on span "strachan 6811 30" at bounding box center [763, 455] width 270 height 15
click at [857, 455] on div "strachan 6811 30 oz ﻿" at bounding box center [779, 455] width 534 height 17
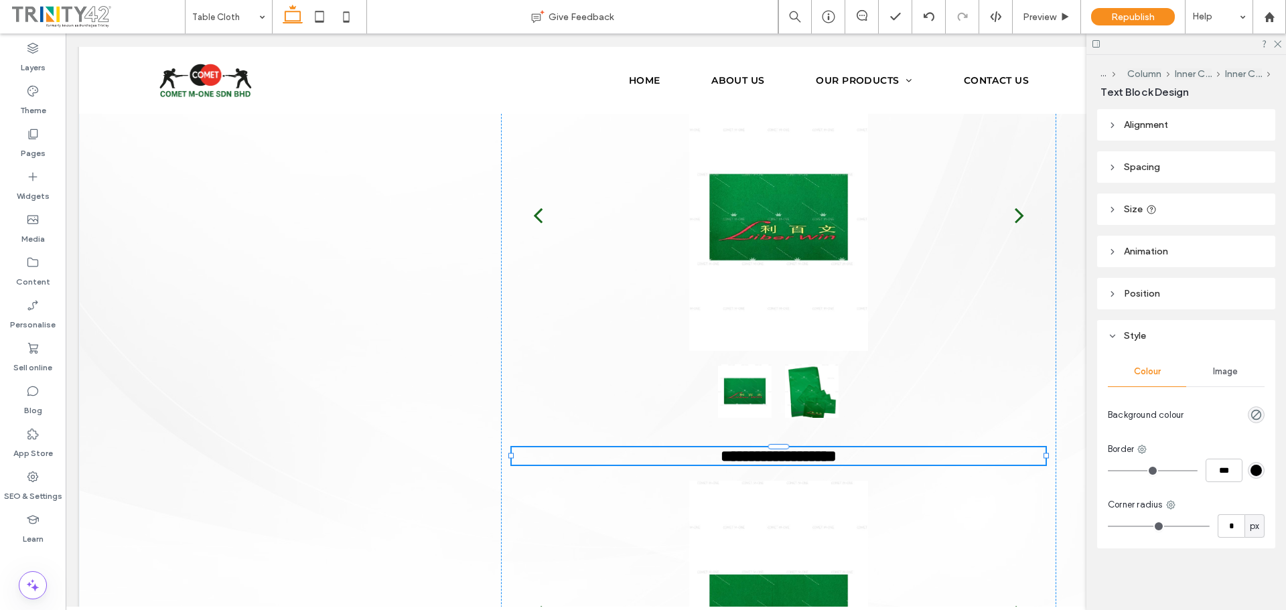
click at [837, 451] on span "**" at bounding box center [830, 456] width 13 height 16
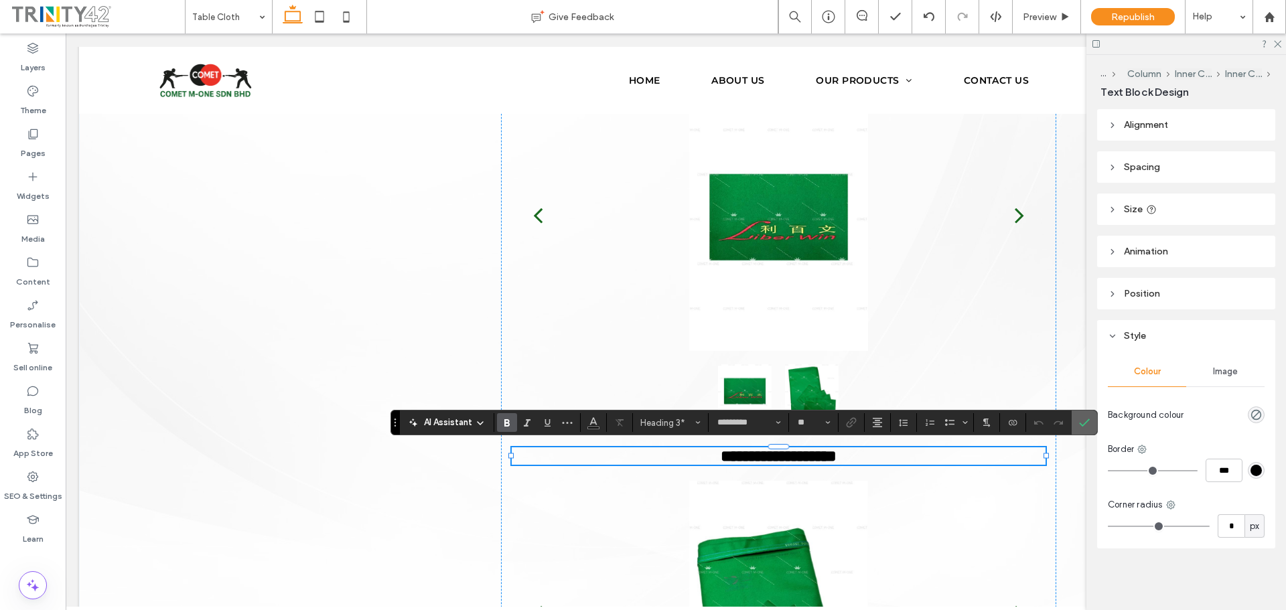
click at [1082, 417] on icon "Confirm" at bounding box center [1084, 422] width 11 height 11
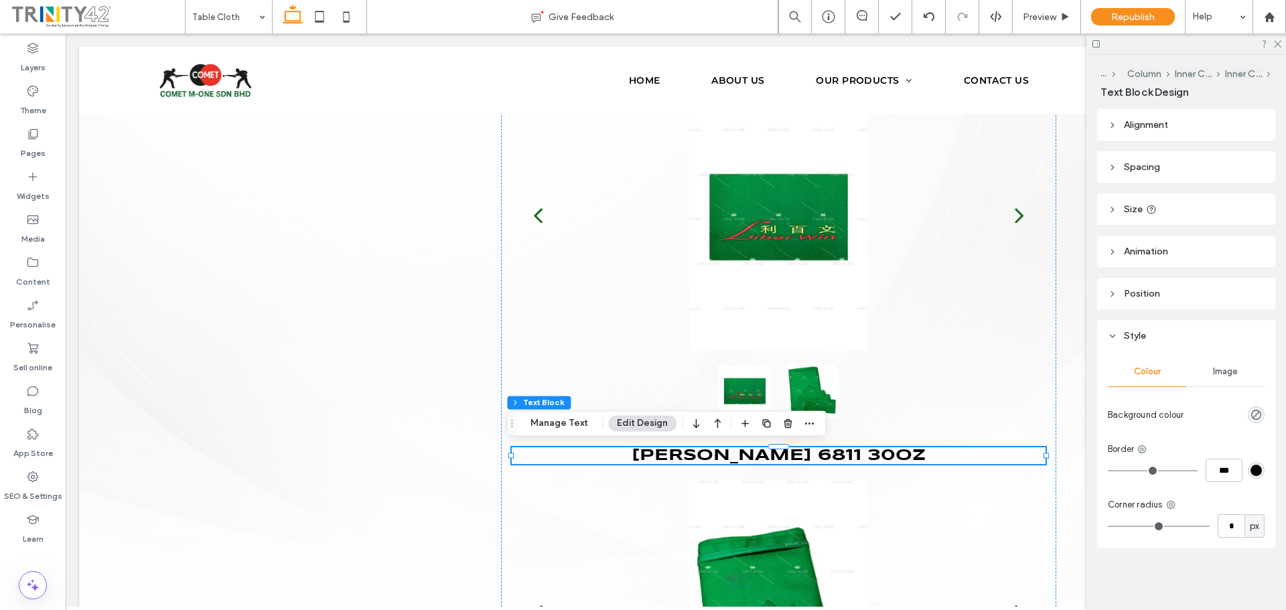
click at [910, 457] on h3 "strachan 6811 30 oz" at bounding box center [779, 455] width 534 height 17
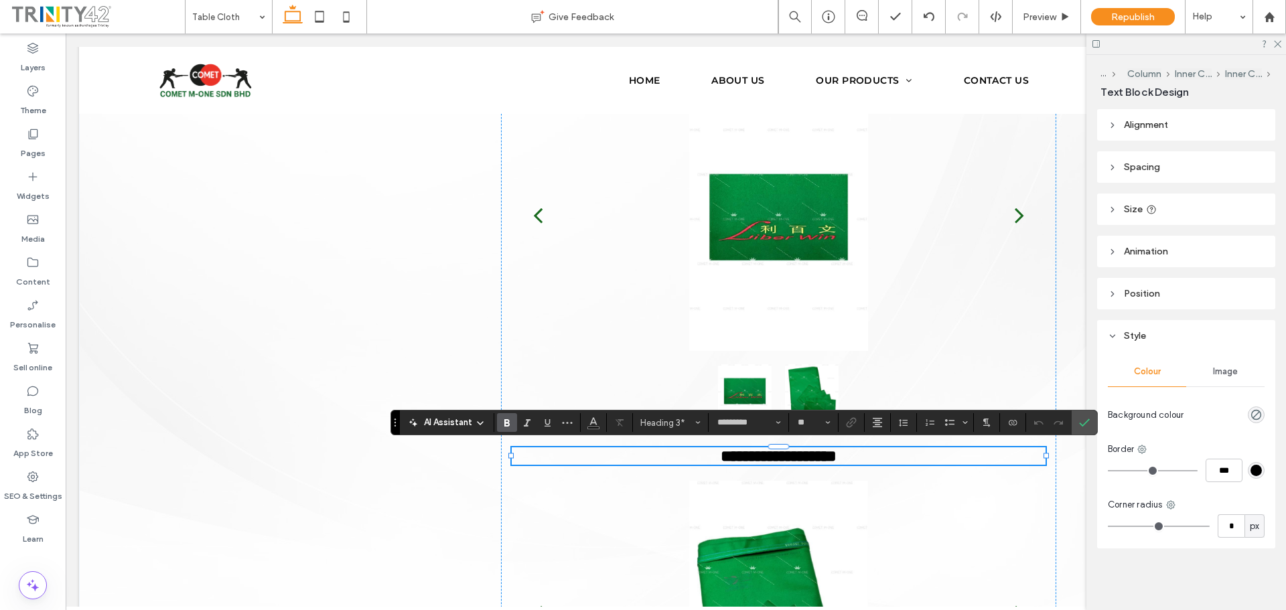
click at [837, 452] on span "**" at bounding box center [830, 456] width 13 height 16
click at [837, 453] on span "**" at bounding box center [830, 456] width 13 height 16
click at [837, 449] on span "**" at bounding box center [830, 456] width 13 height 16
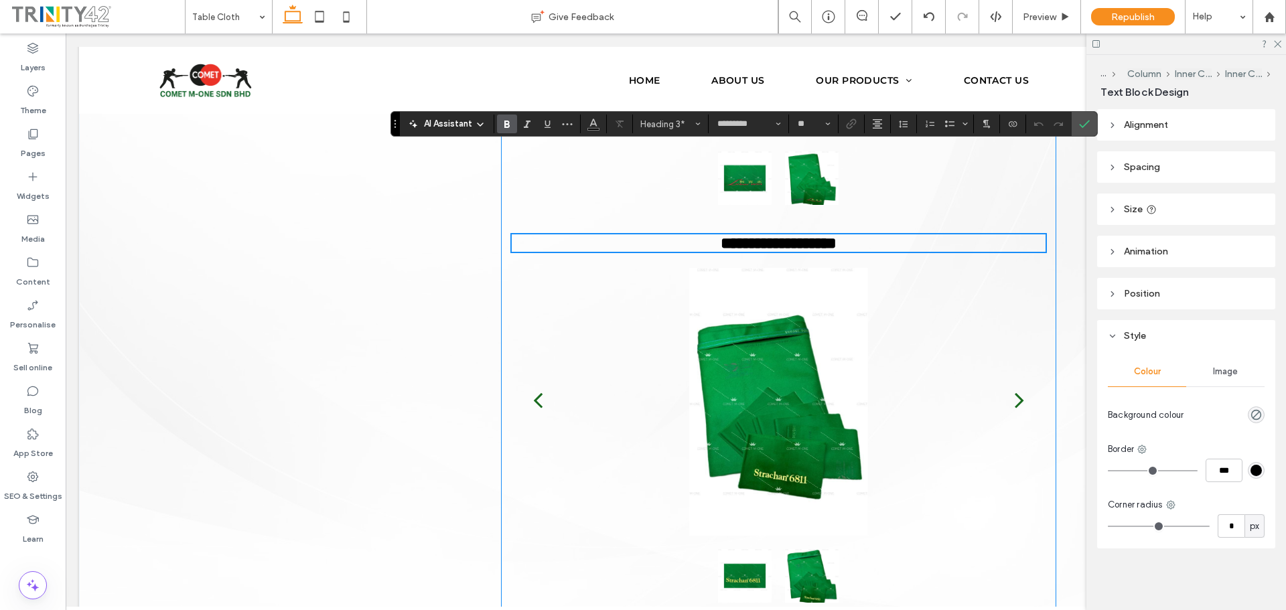
scroll to position [3081, 0]
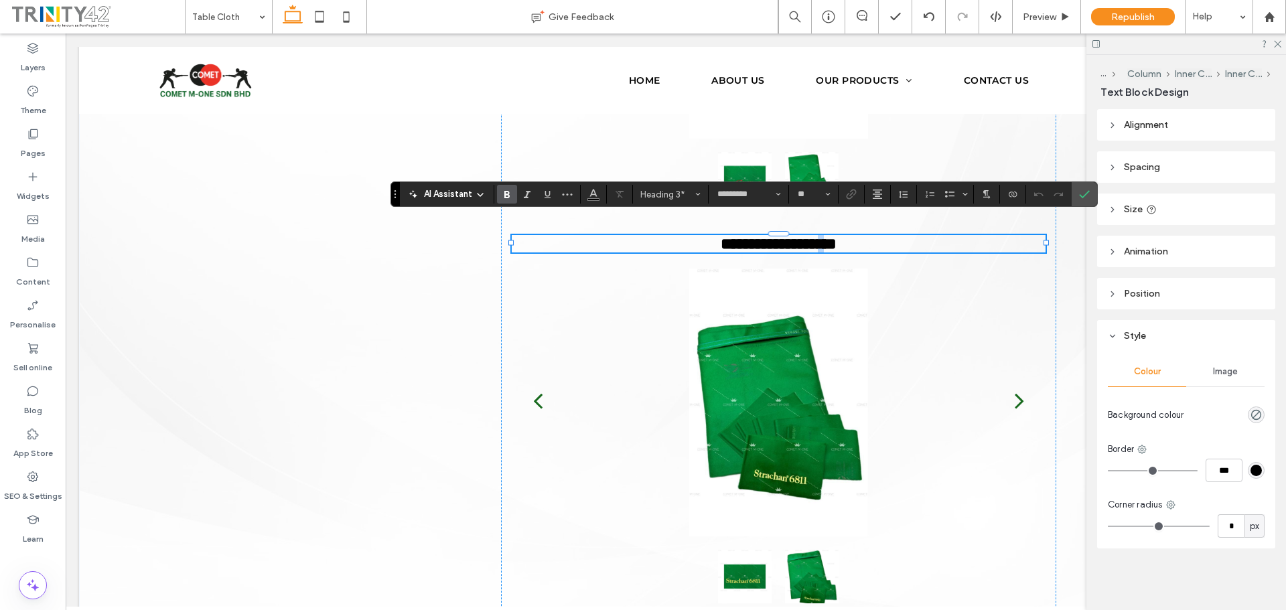
click at [856, 244] on h3 "**********" at bounding box center [779, 243] width 534 height 17
drag, startPoint x: 1088, startPoint y: 196, endPoint x: 1013, endPoint y: 134, distance: 97.5
click at [1088, 196] on icon "Confirm" at bounding box center [1084, 194] width 11 height 11
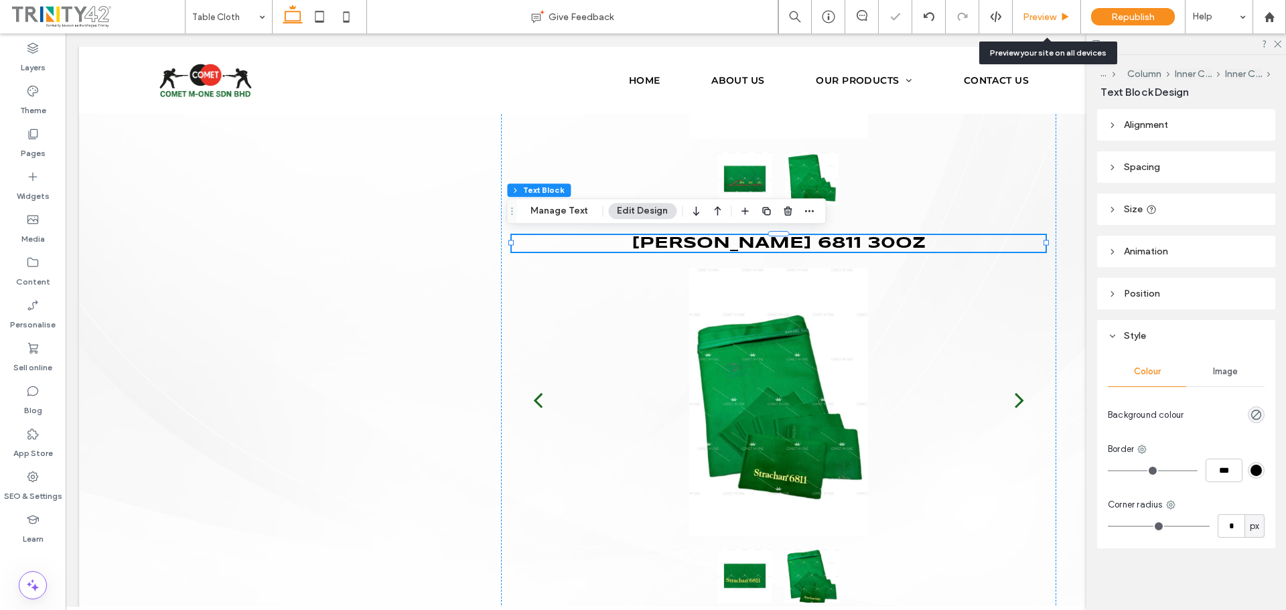
click at [1036, 20] on span "Preview" at bounding box center [1039, 16] width 33 height 11
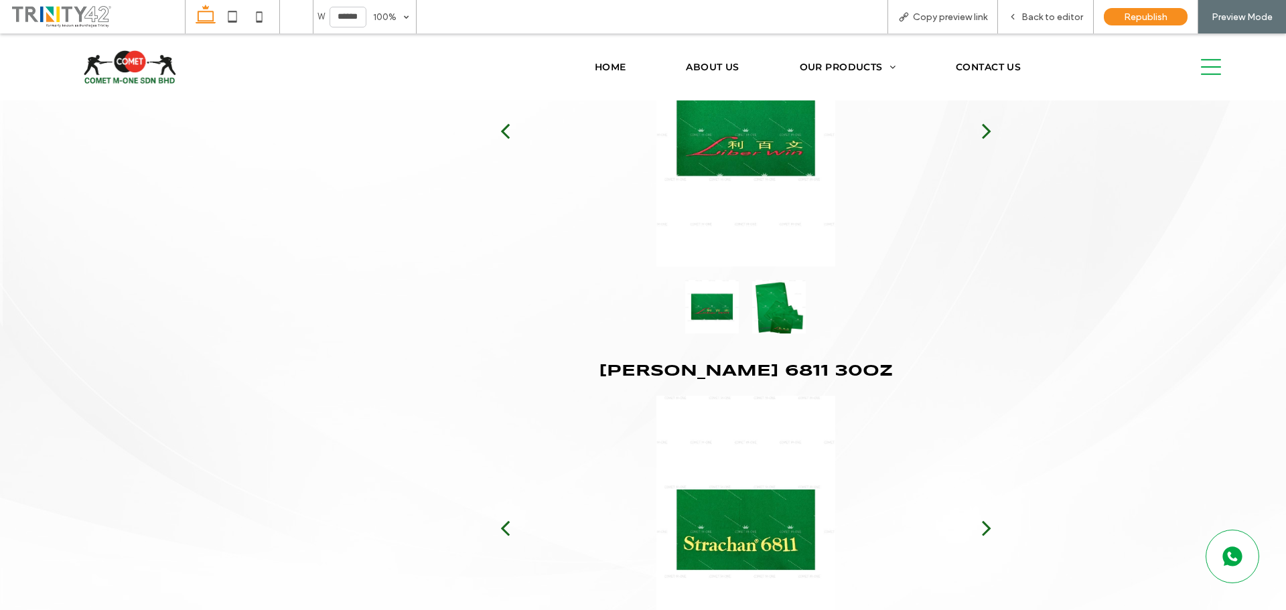
scroll to position [2851, 0]
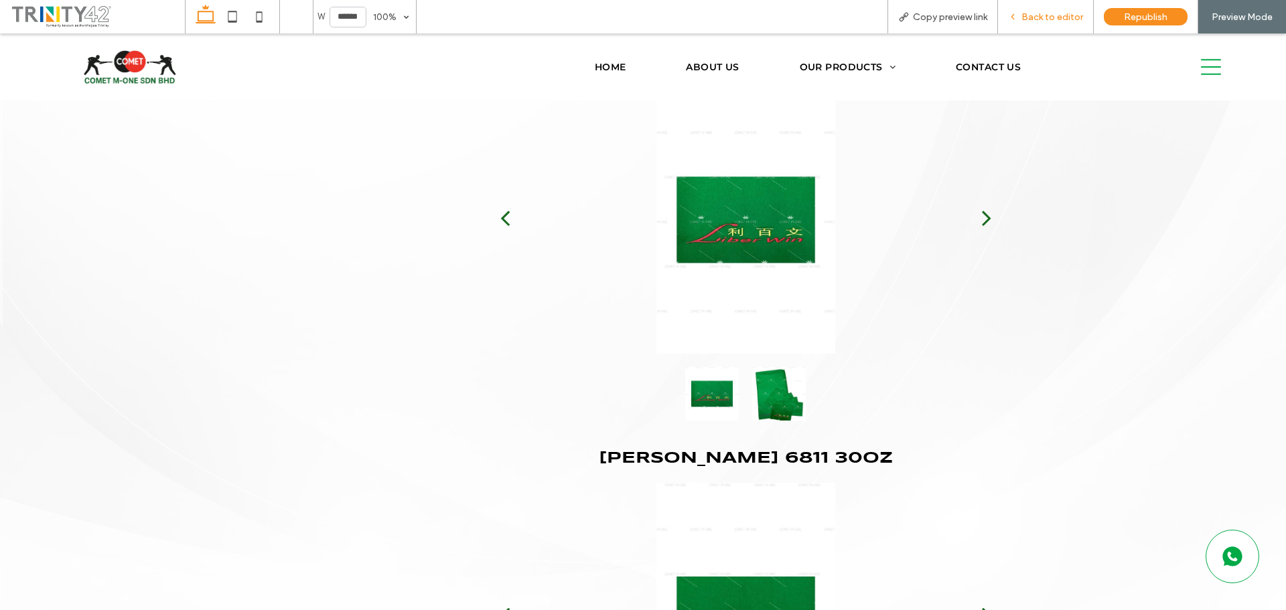
click at [1033, 19] on span "Back to editor" at bounding box center [1052, 16] width 62 height 11
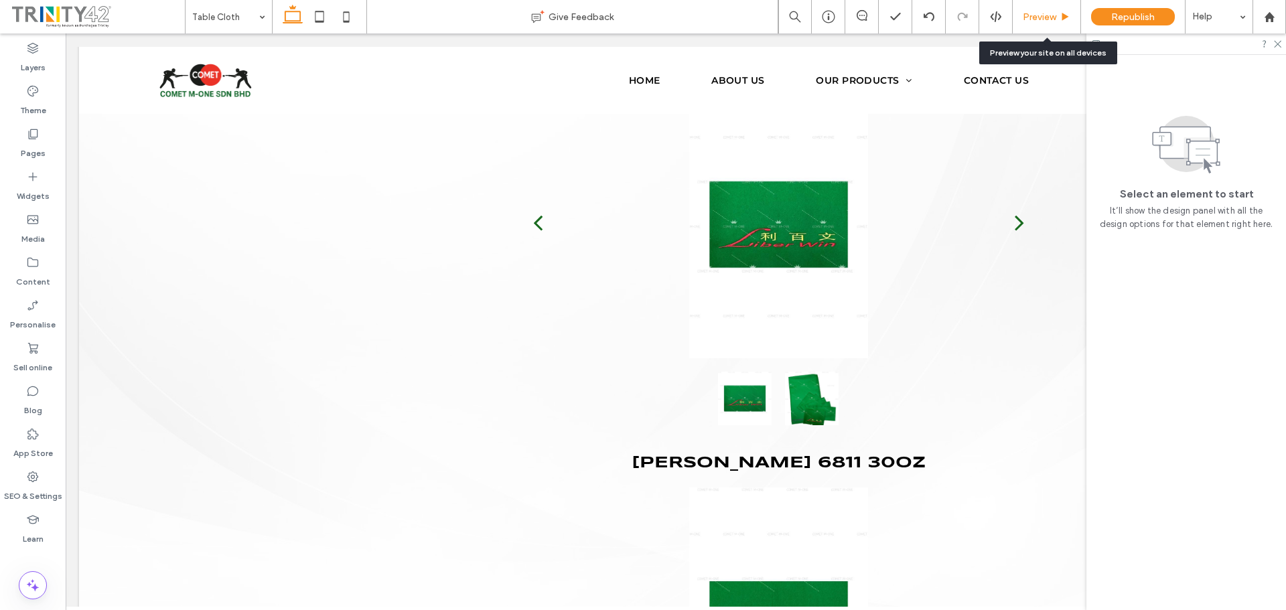
scroll to position [2843, 0]
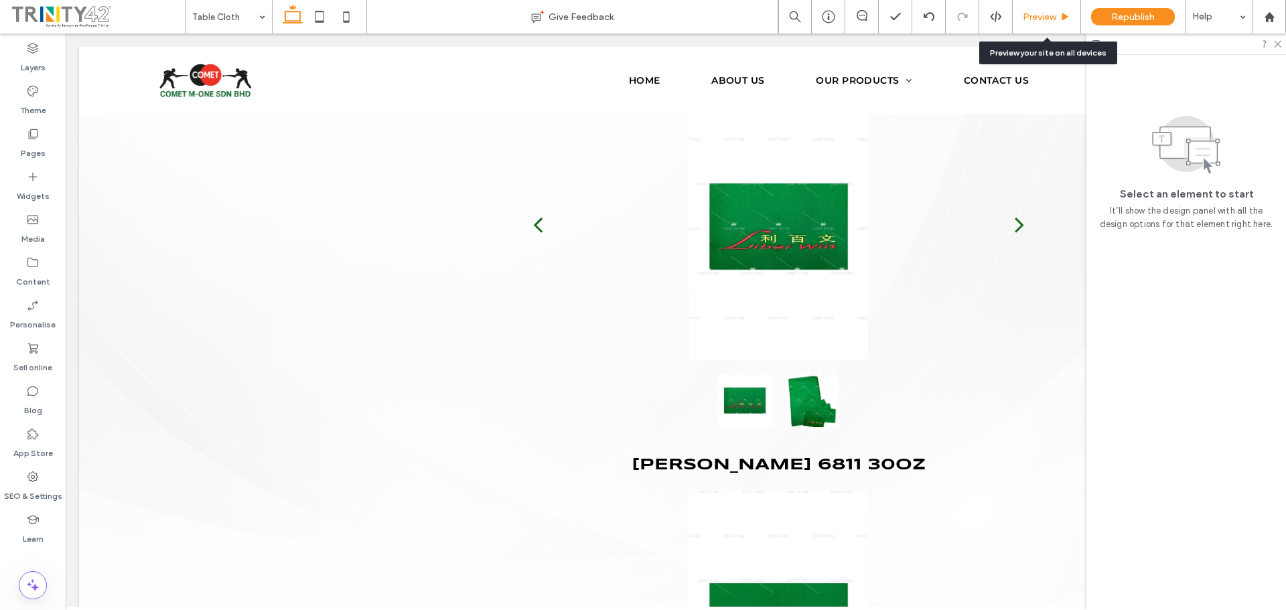
click at [1047, 8] on div "Preview" at bounding box center [1047, 16] width 68 height 33
click at [1029, 17] on span "Preview" at bounding box center [1039, 16] width 33 height 11
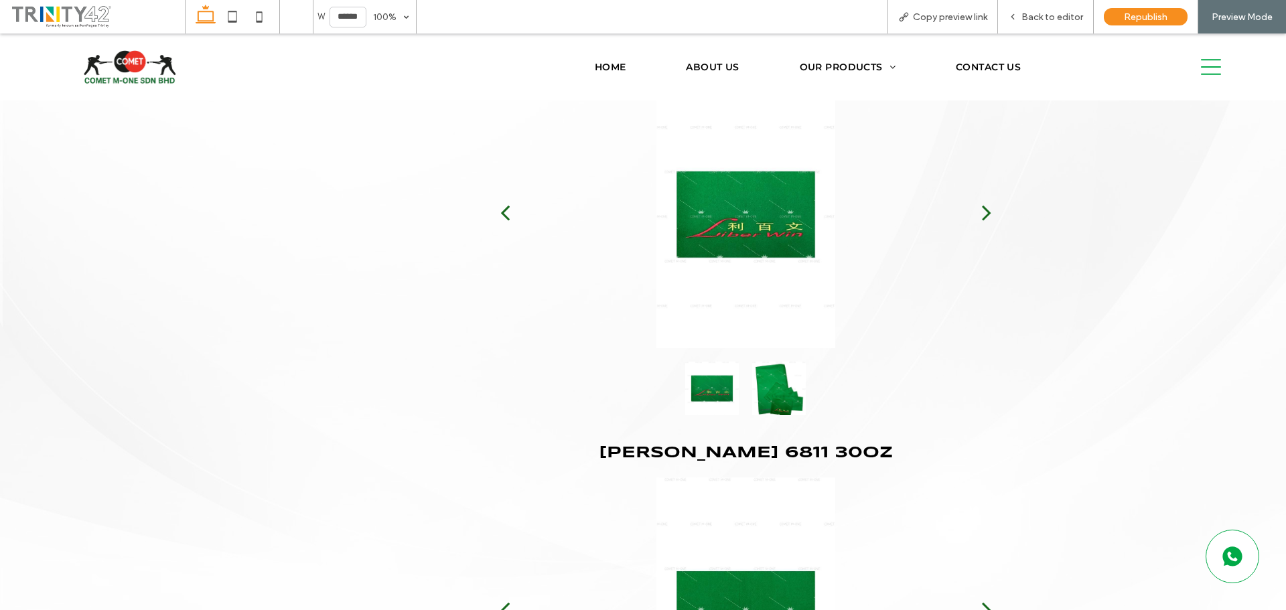
scroll to position [2851, 0]
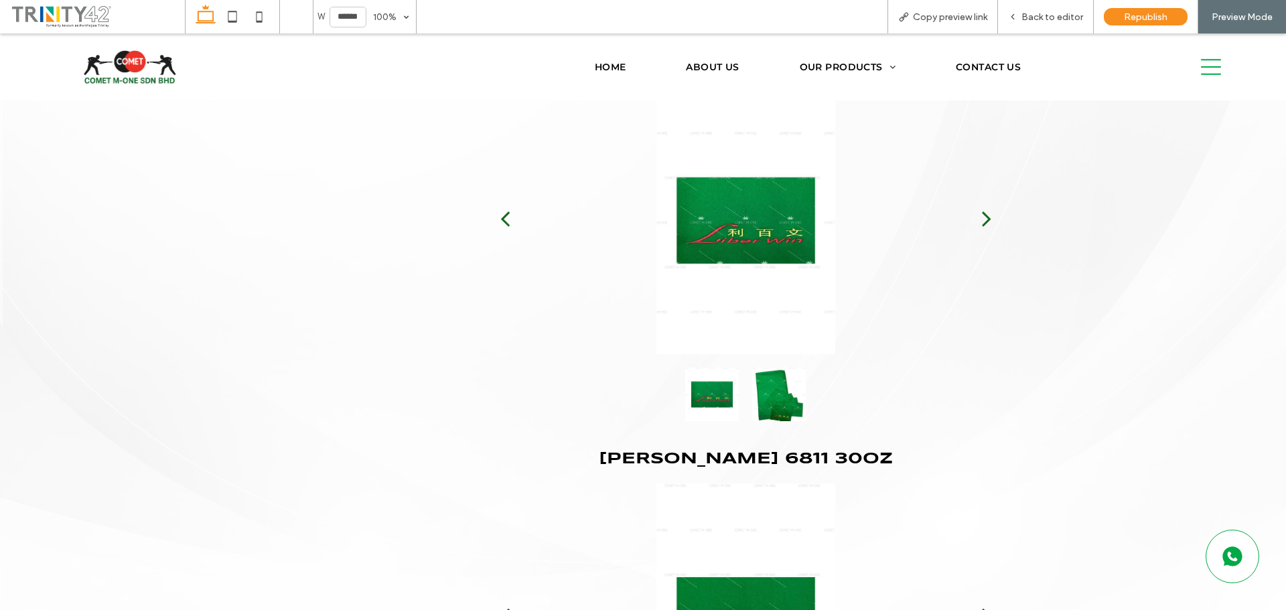
click at [968, 220] on button "next" at bounding box center [986, 219] width 52 height 70
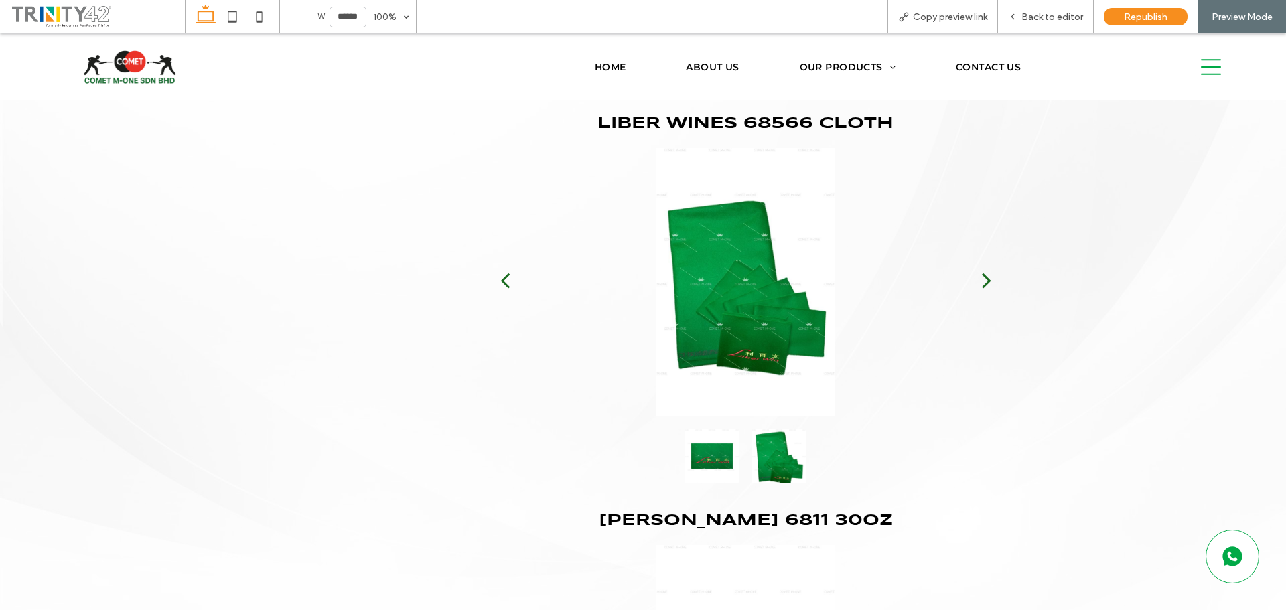
scroll to position [2784, 0]
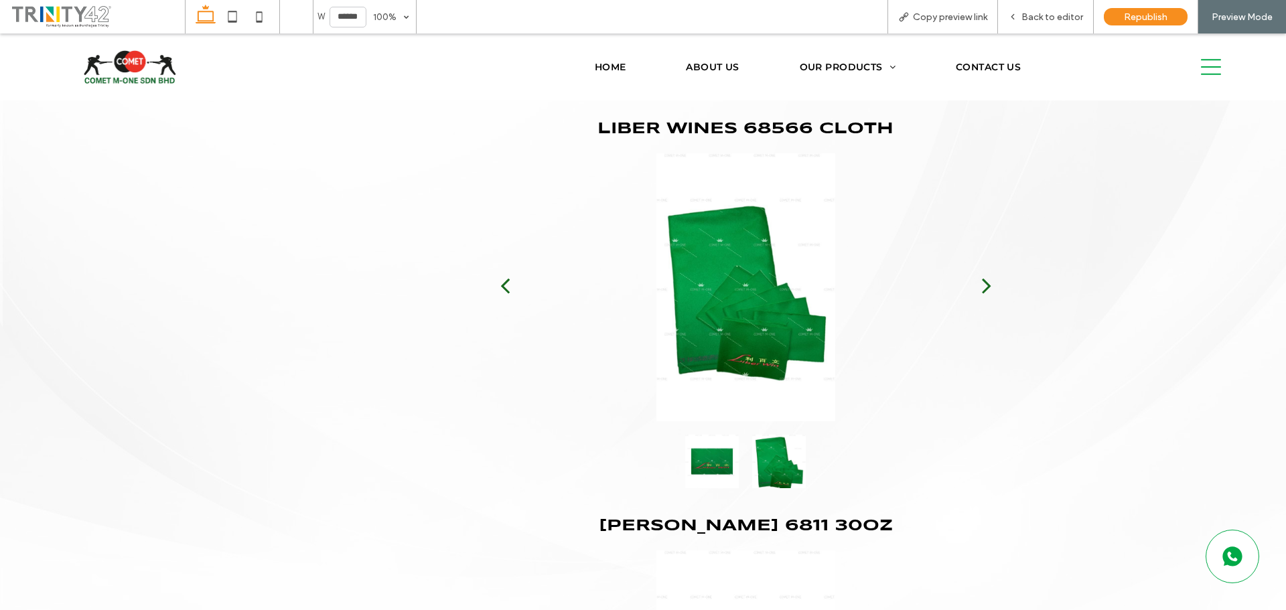
click at [982, 272] on div "next" at bounding box center [986, 285] width 9 height 27
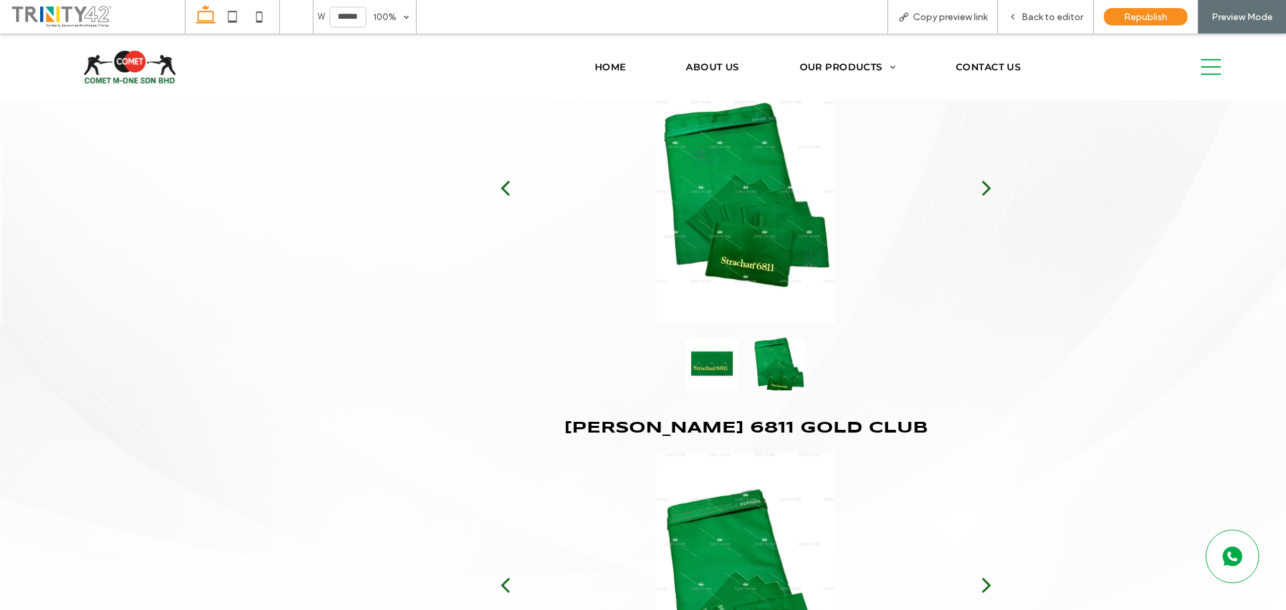
scroll to position [3319, 0]
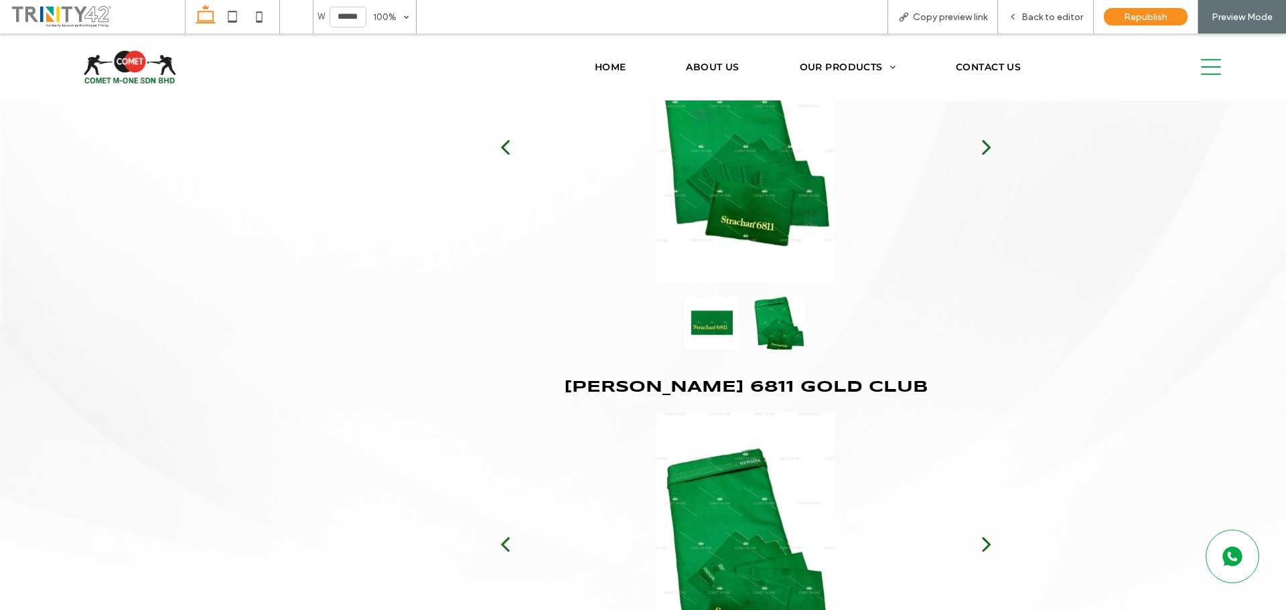
click at [975, 142] on button "next" at bounding box center [986, 147] width 52 height 70
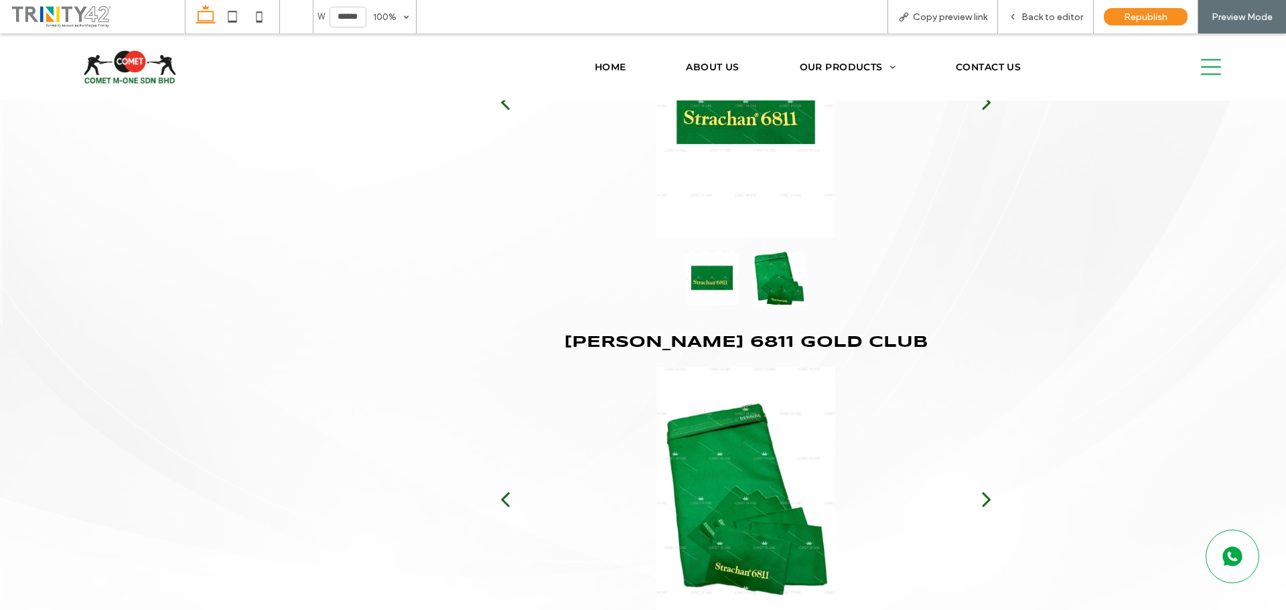
scroll to position [3587, 0]
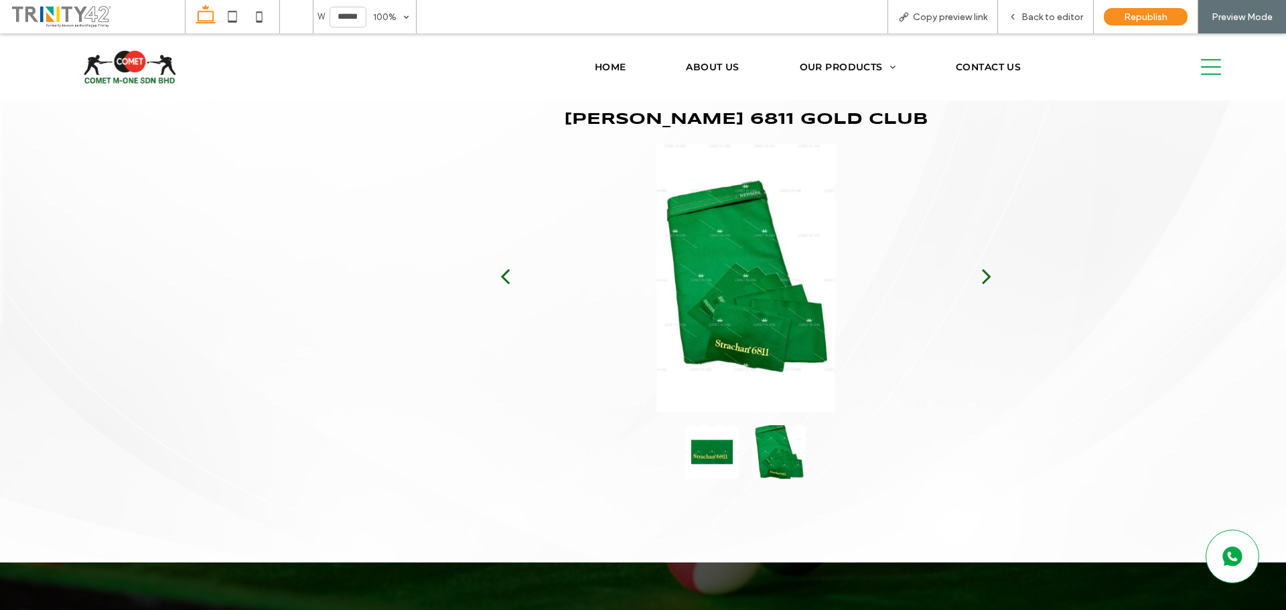
click at [966, 279] on button "next" at bounding box center [986, 276] width 52 height 70
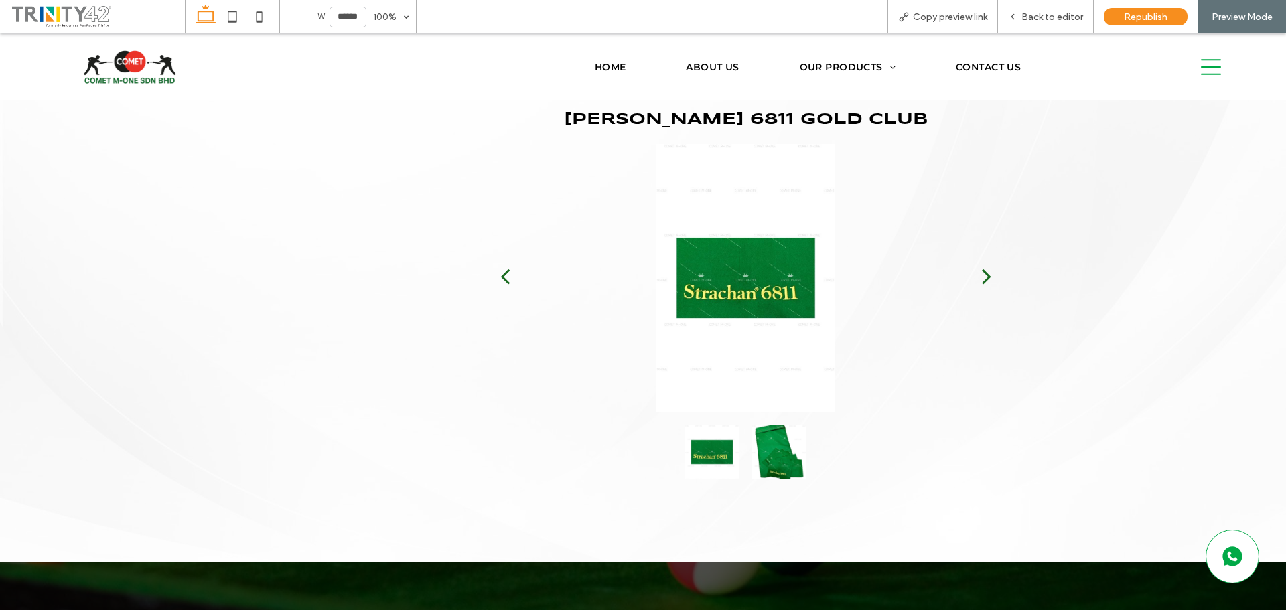
click at [982, 276] on div "next" at bounding box center [986, 276] width 9 height 27
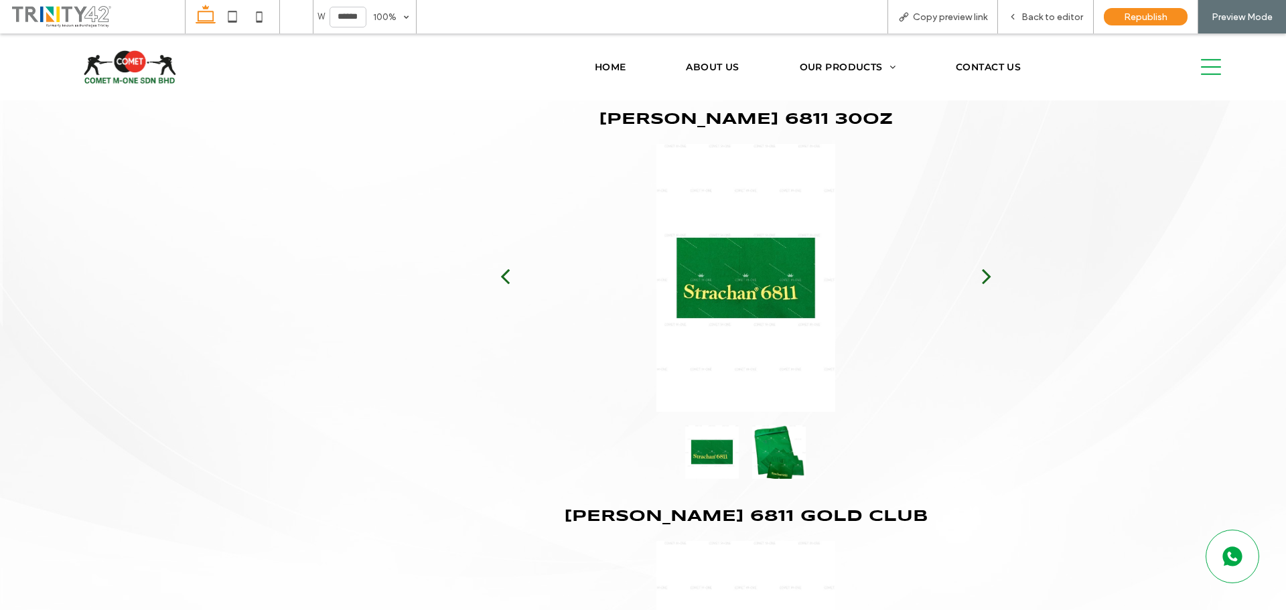
scroll to position [3185, 0]
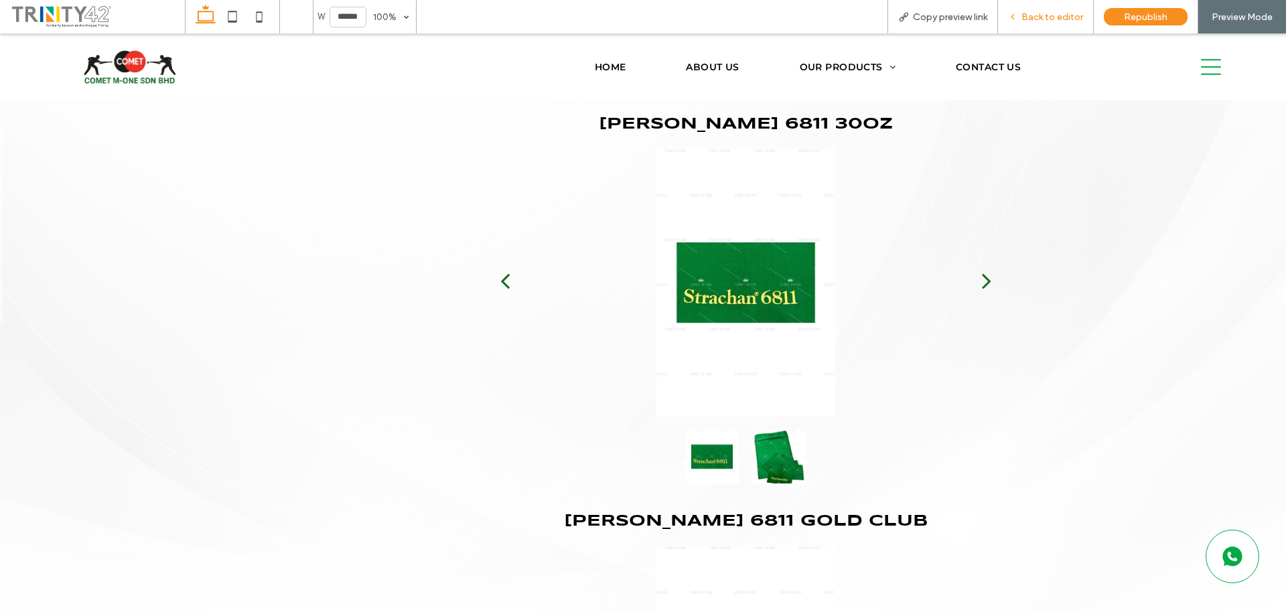
drag, startPoint x: 1049, startPoint y: 15, endPoint x: 966, endPoint y: 103, distance: 120.8
click at [1049, 15] on span "Back to editor" at bounding box center [1052, 16] width 62 height 11
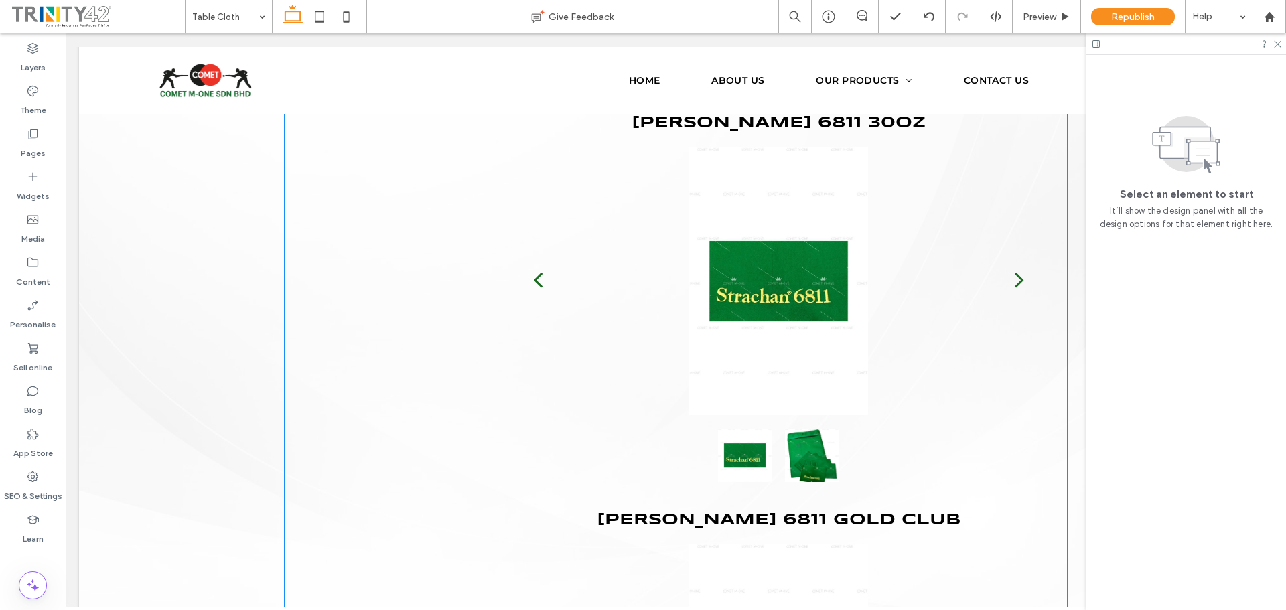
scroll to position [3177, 0]
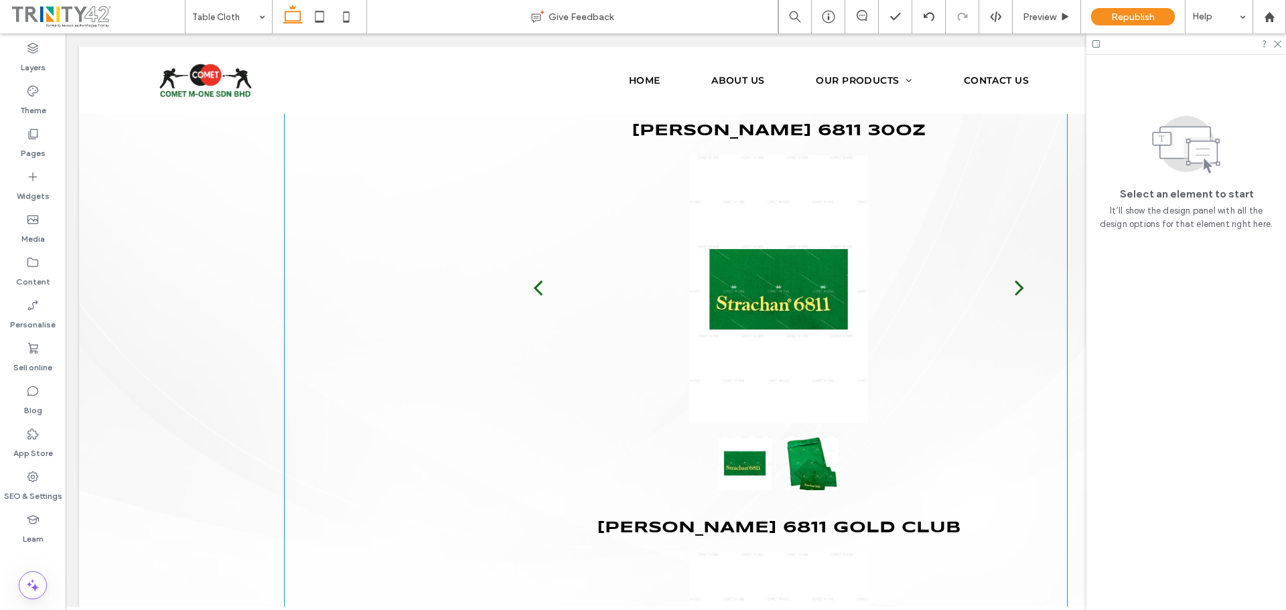
click at [796, 520] on h3 "strachan 6811 gold club" at bounding box center [779, 528] width 534 height 17
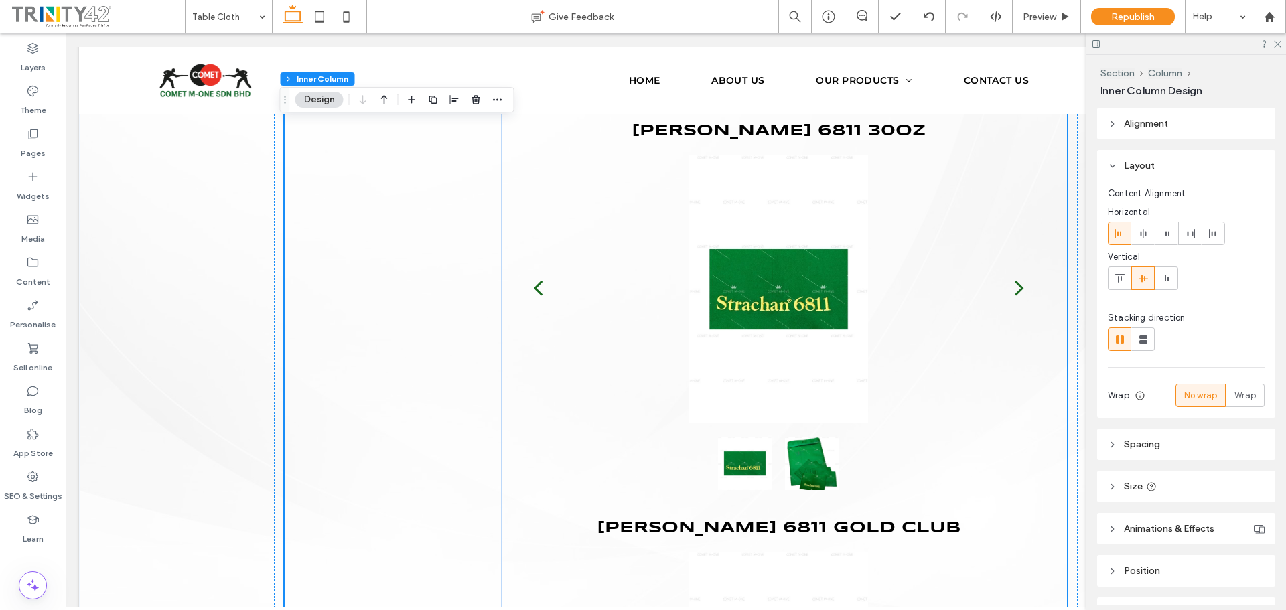
click at [758, 520] on span "strachan 6811 gold club" at bounding box center [779, 527] width 364 height 15
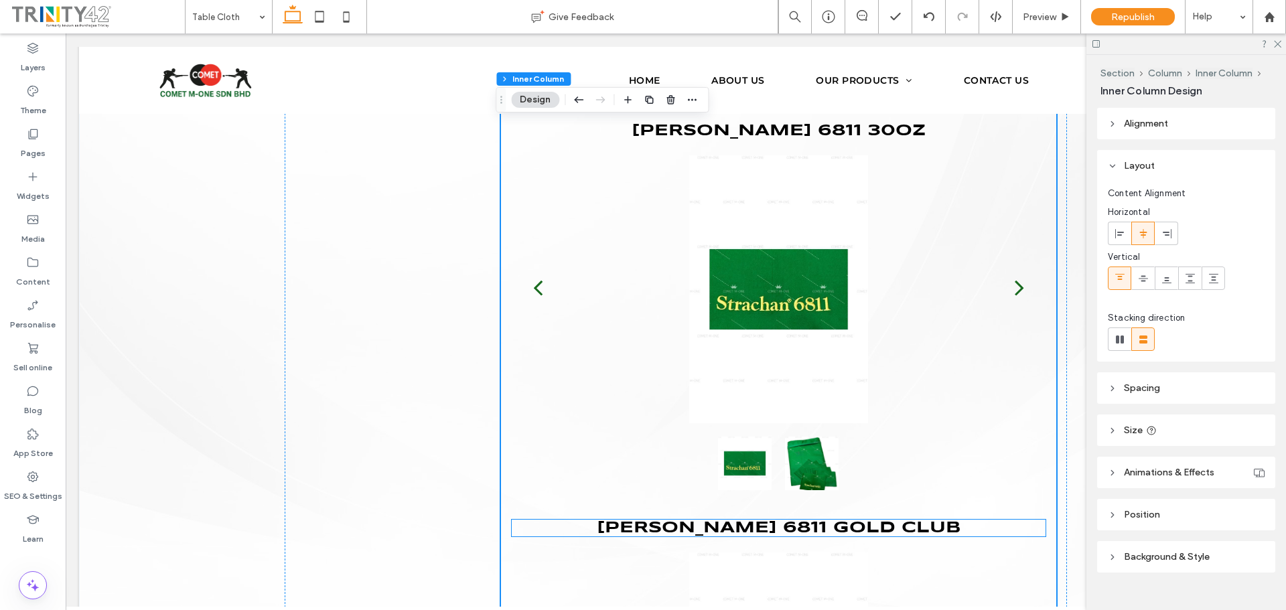
click at [725, 522] on span "strachan 6811 gold club" at bounding box center [779, 527] width 364 height 15
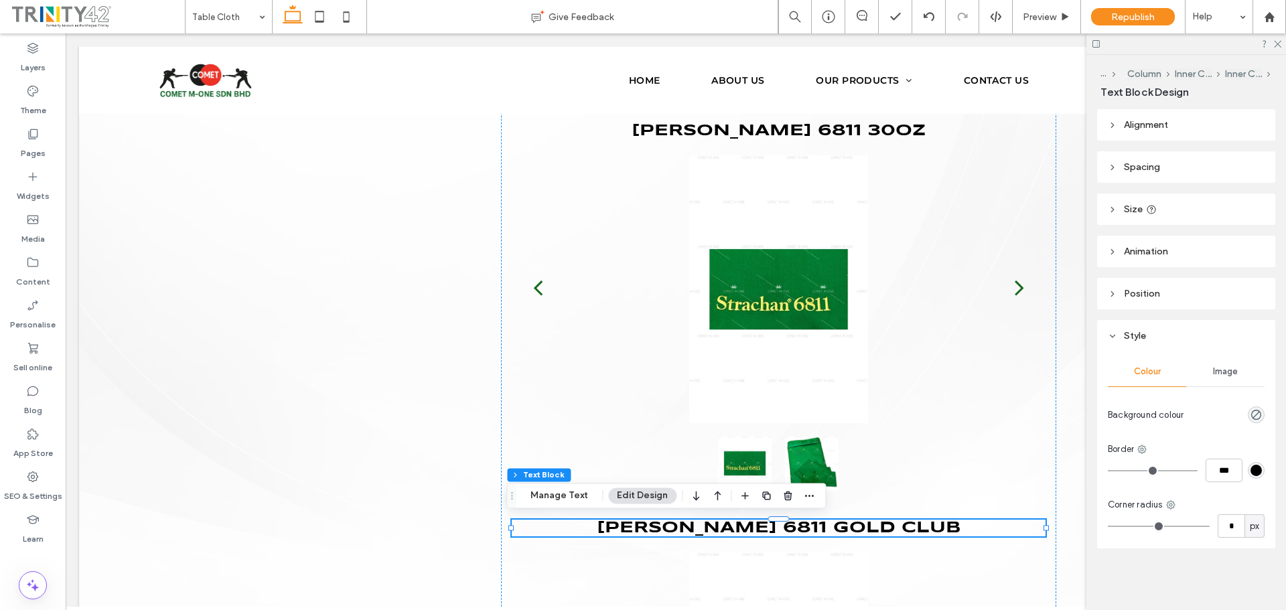
click at [1125, 171] on span "Spacing" at bounding box center [1142, 166] width 36 height 11
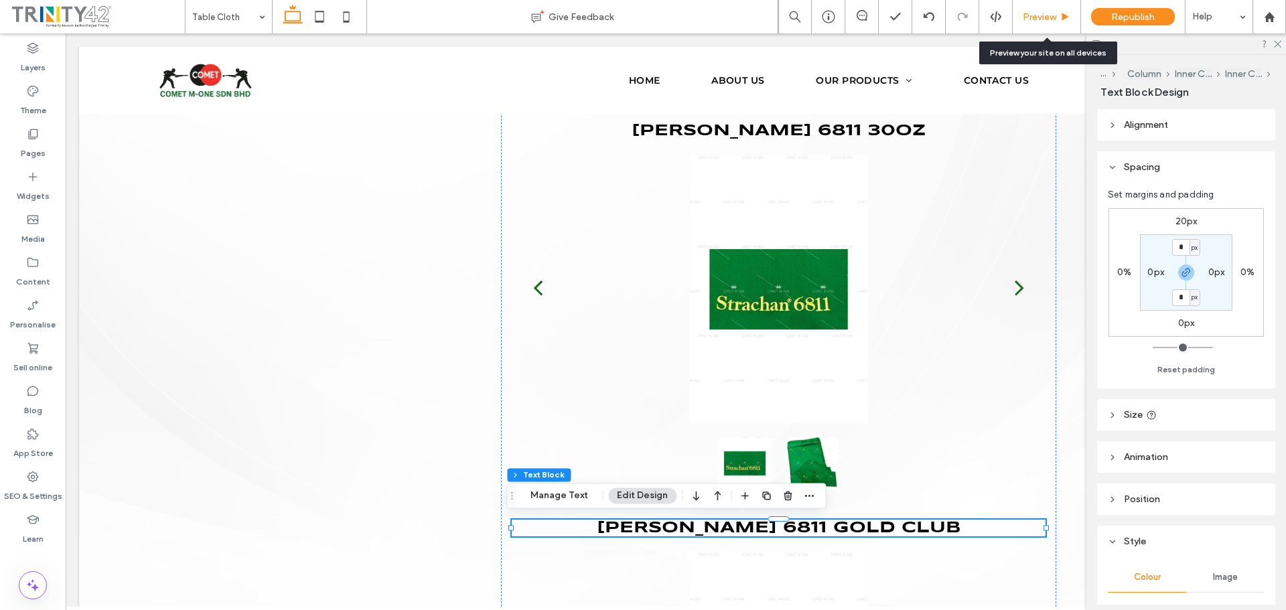
click at [1033, 14] on span "Preview" at bounding box center [1039, 16] width 33 height 11
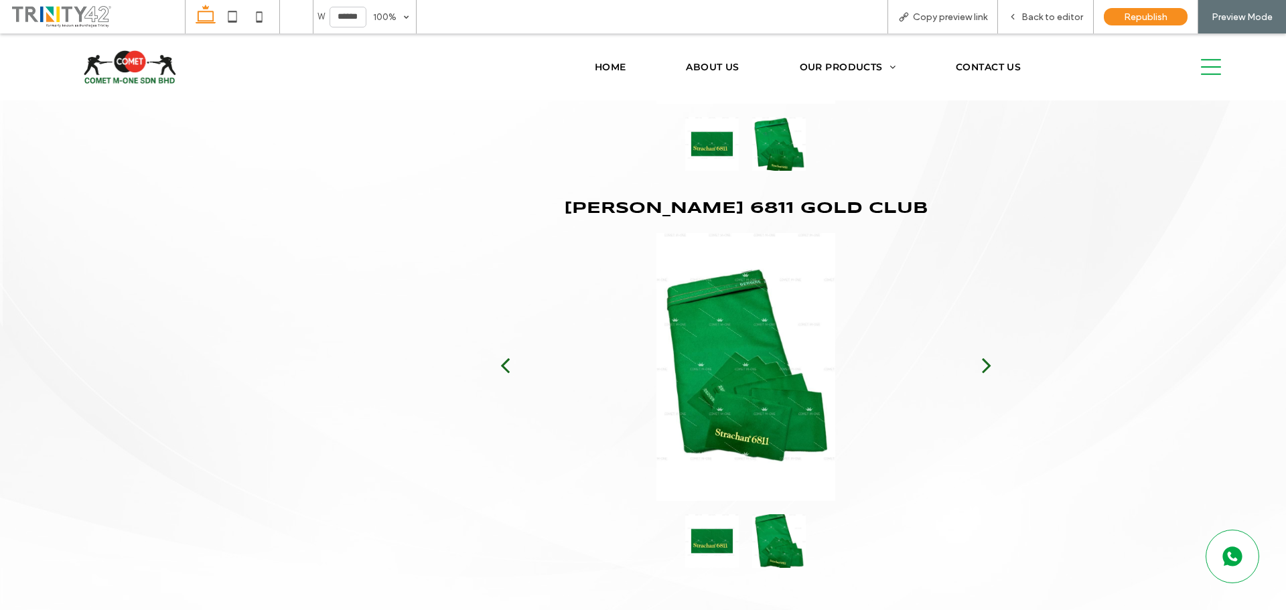
scroll to position [3654, 0]
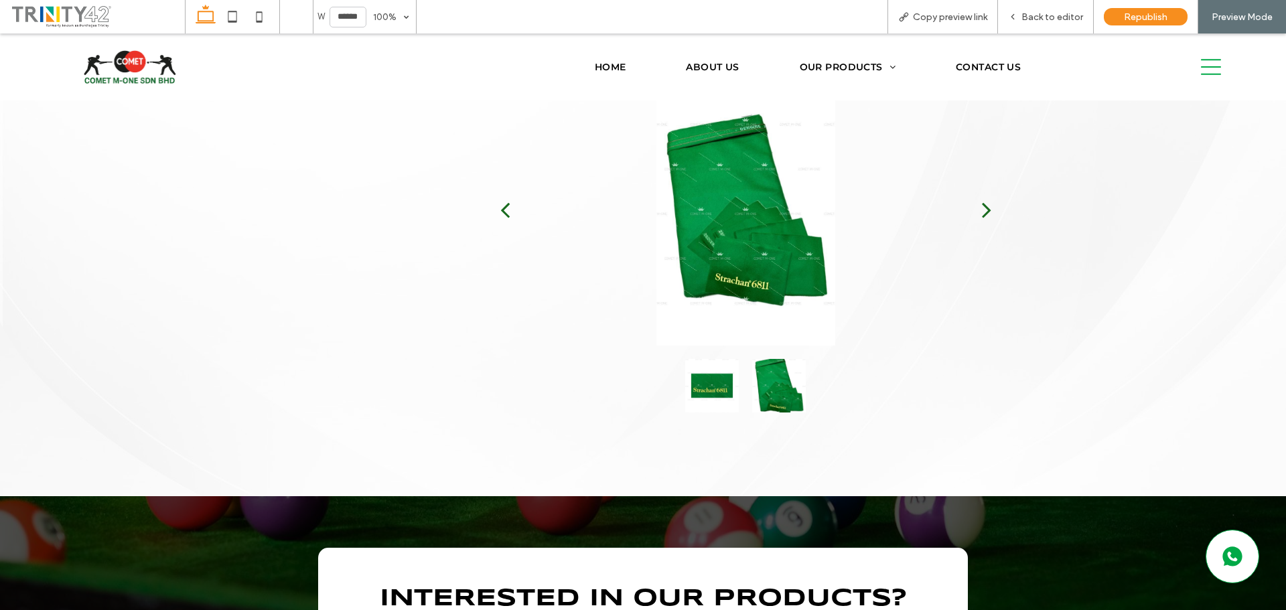
click at [990, 205] on button "next" at bounding box center [986, 210] width 52 height 70
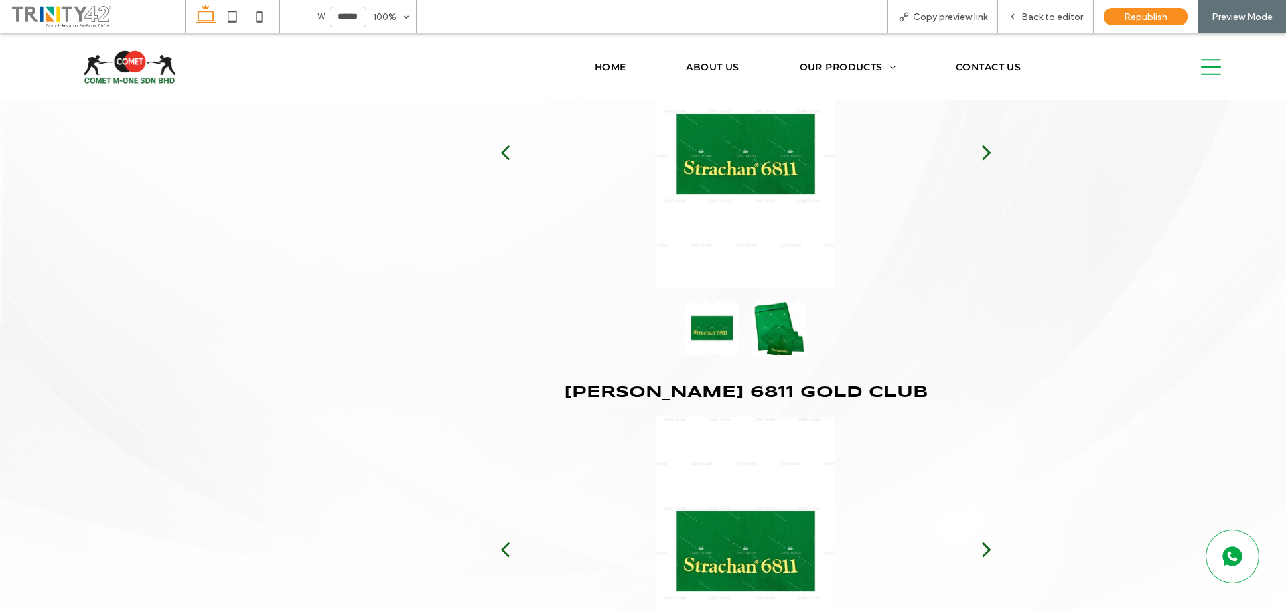
scroll to position [3319, 0]
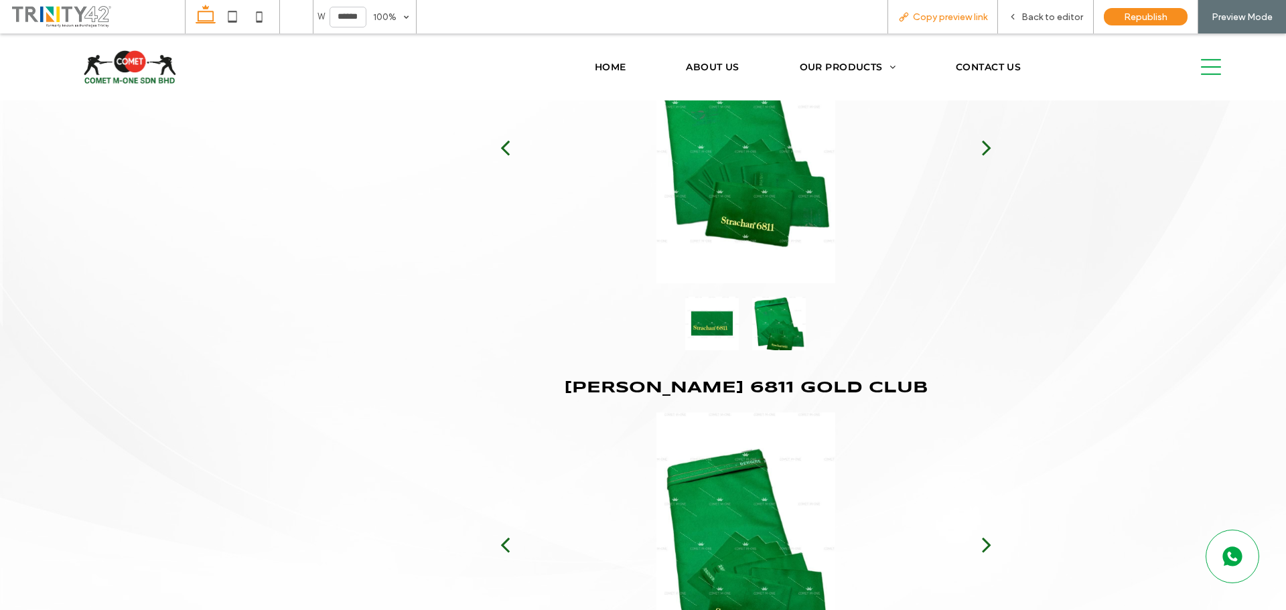
drag, startPoint x: 956, startPoint y: 25, endPoint x: 934, endPoint y: 29, distance: 22.5
click at [956, 25] on div "Copy preview link" at bounding box center [942, 16] width 111 height 33
click at [927, 13] on span "Copy preview link" at bounding box center [950, 16] width 74 height 11
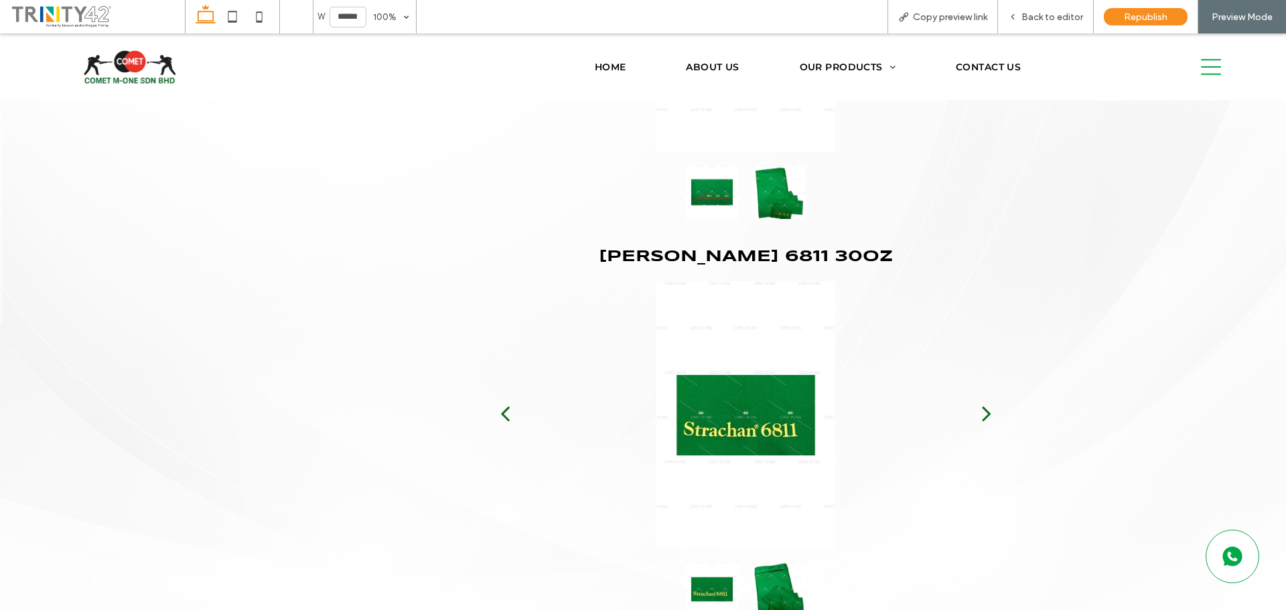
scroll to position [3051, 0]
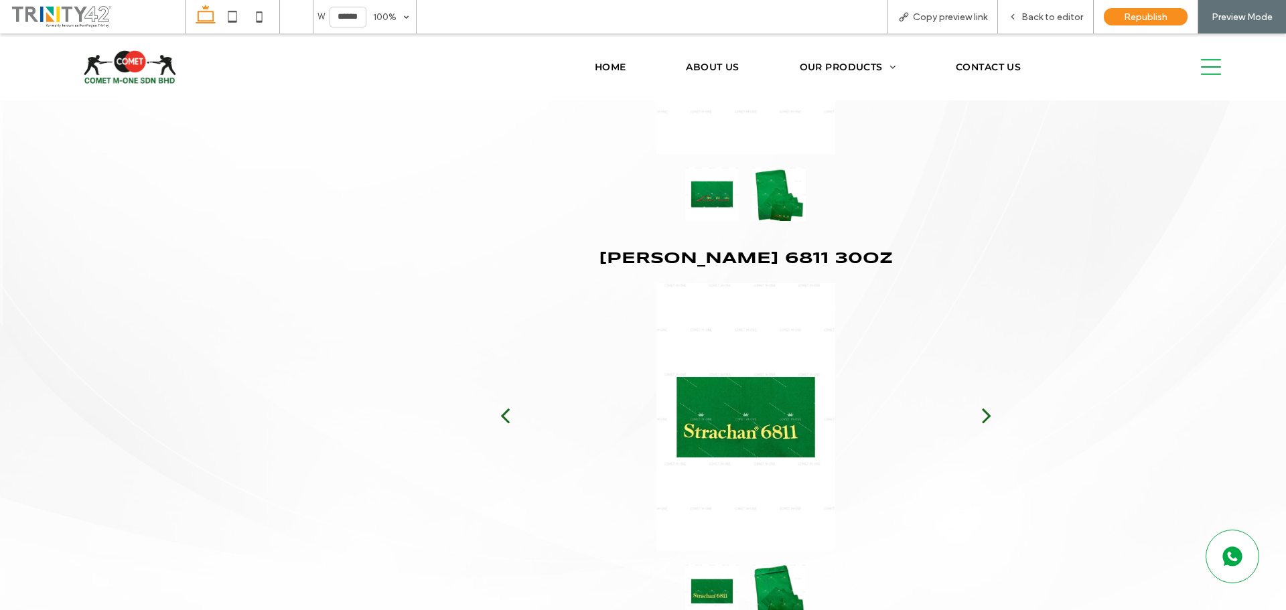
click at [967, 415] on button "next" at bounding box center [986, 415] width 52 height 70
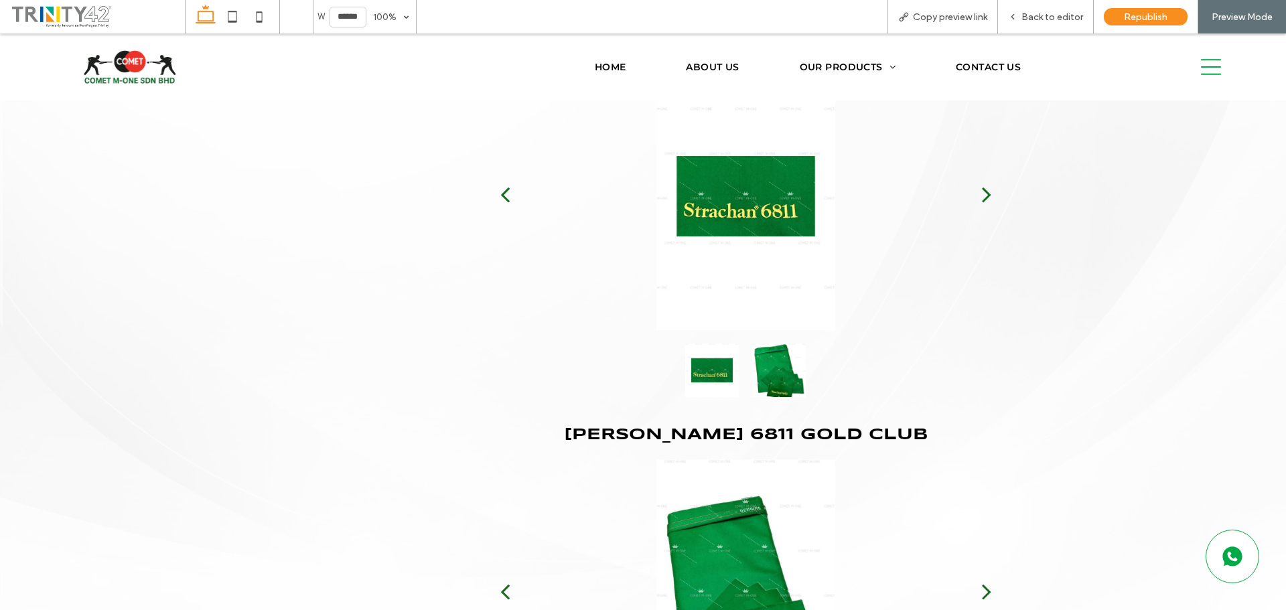
scroll to position [3252, 0]
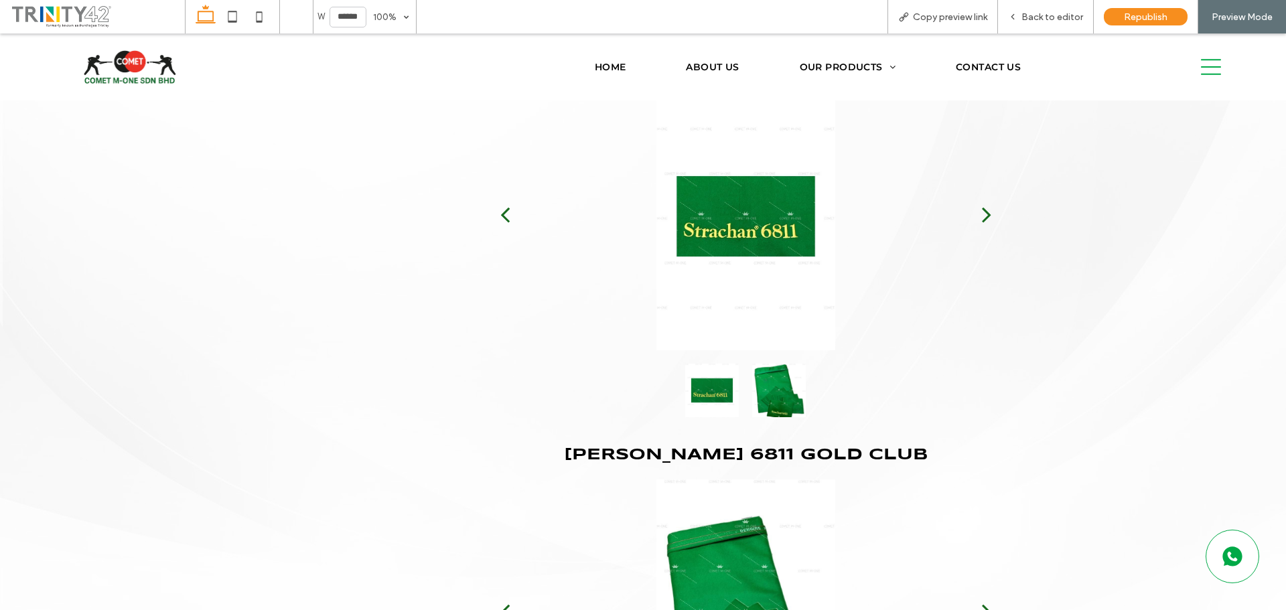
click at [985, 222] on div "next" at bounding box center [986, 214] width 9 height 27
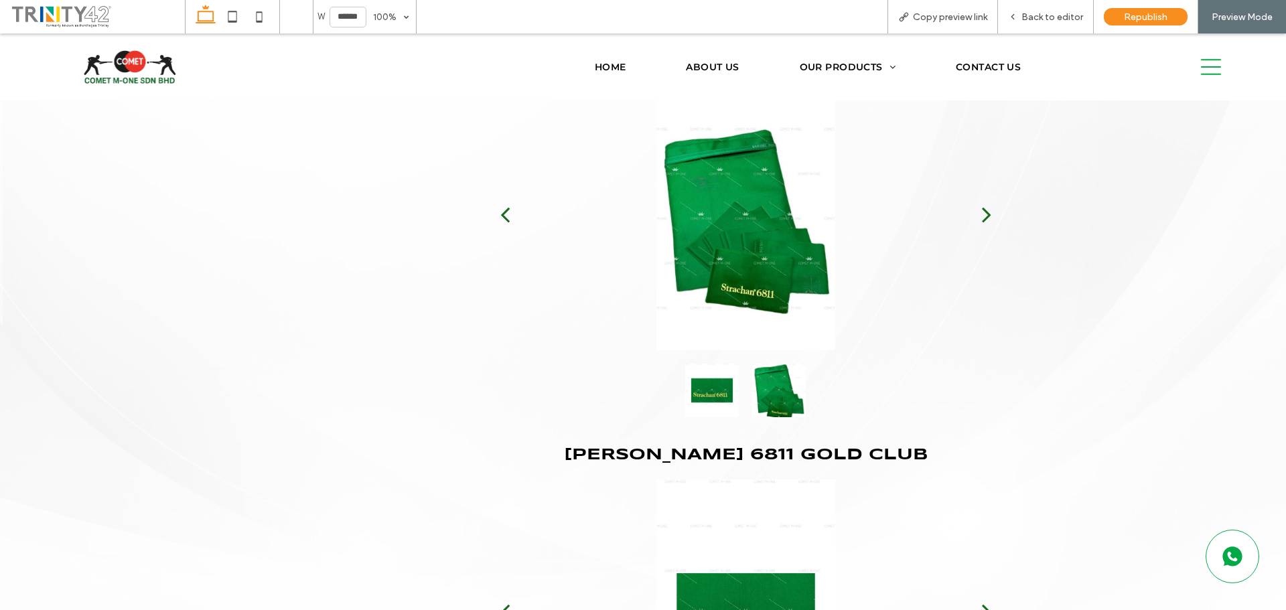
click at [972, 214] on button "next" at bounding box center [986, 214] width 52 height 70
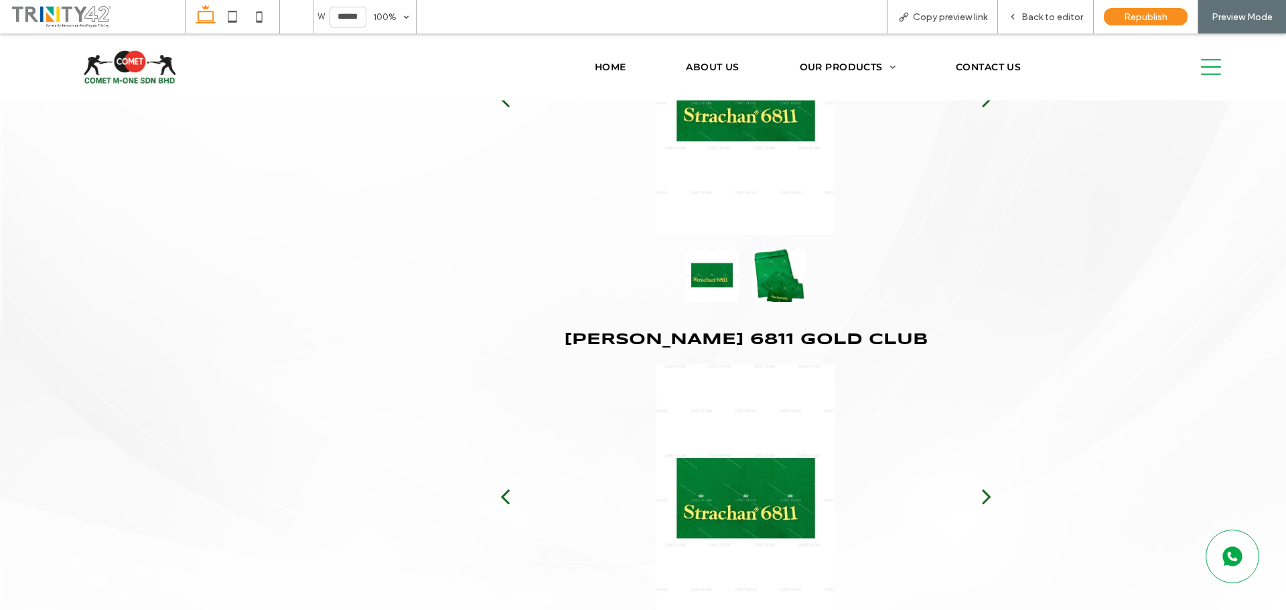
scroll to position [3520, 0]
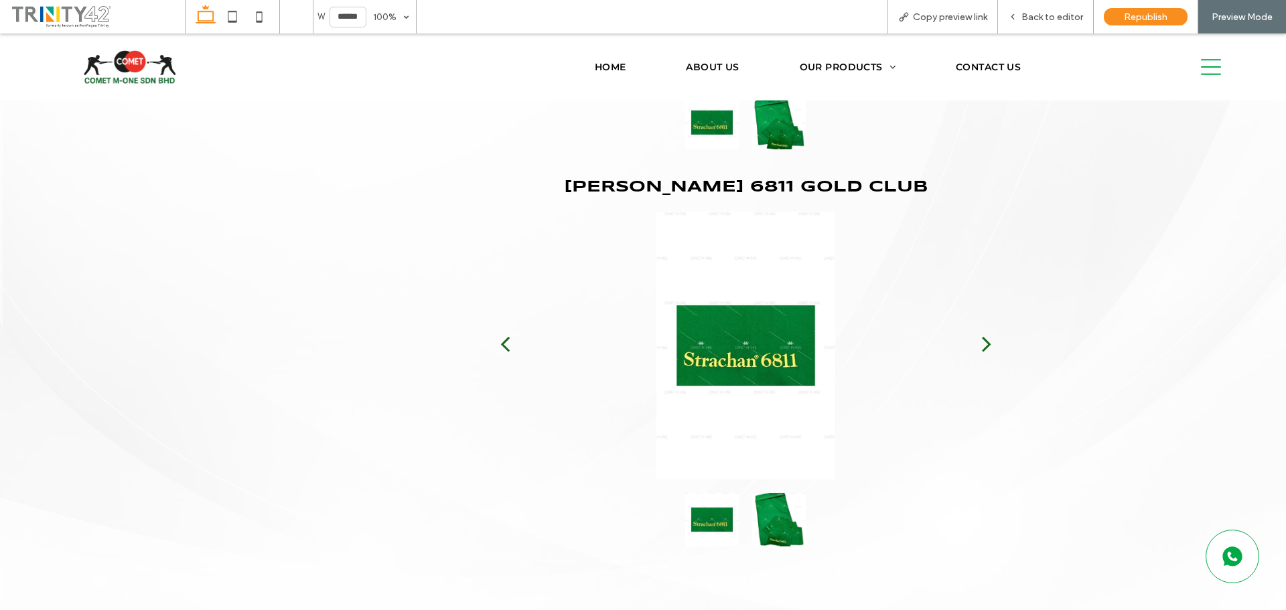
click at [988, 336] on button "next" at bounding box center [986, 344] width 52 height 70
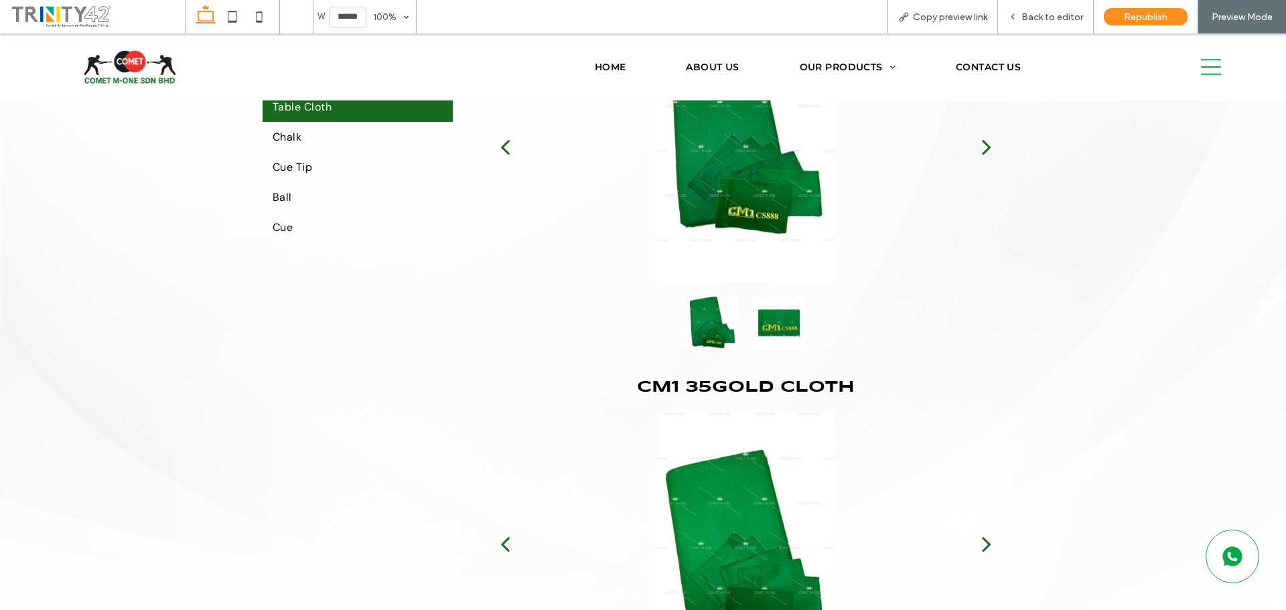
scroll to position [0, 0]
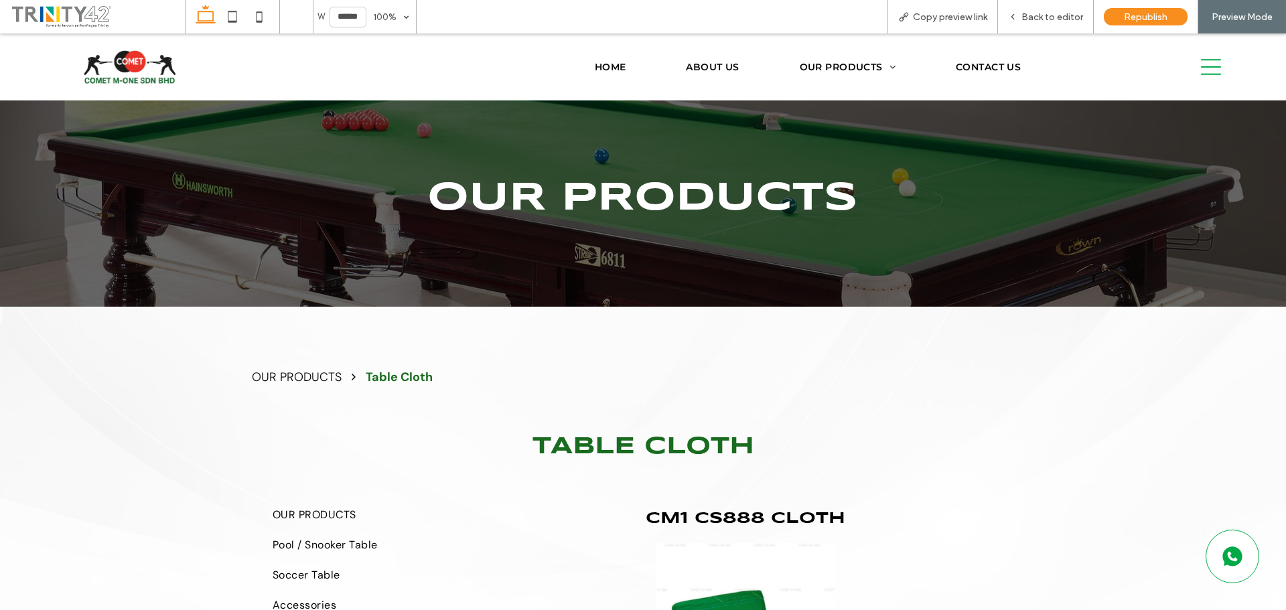
drag, startPoint x: 1285, startPoint y: 88, endPoint x: 1278, endPoint y: 33, distance: 55.4
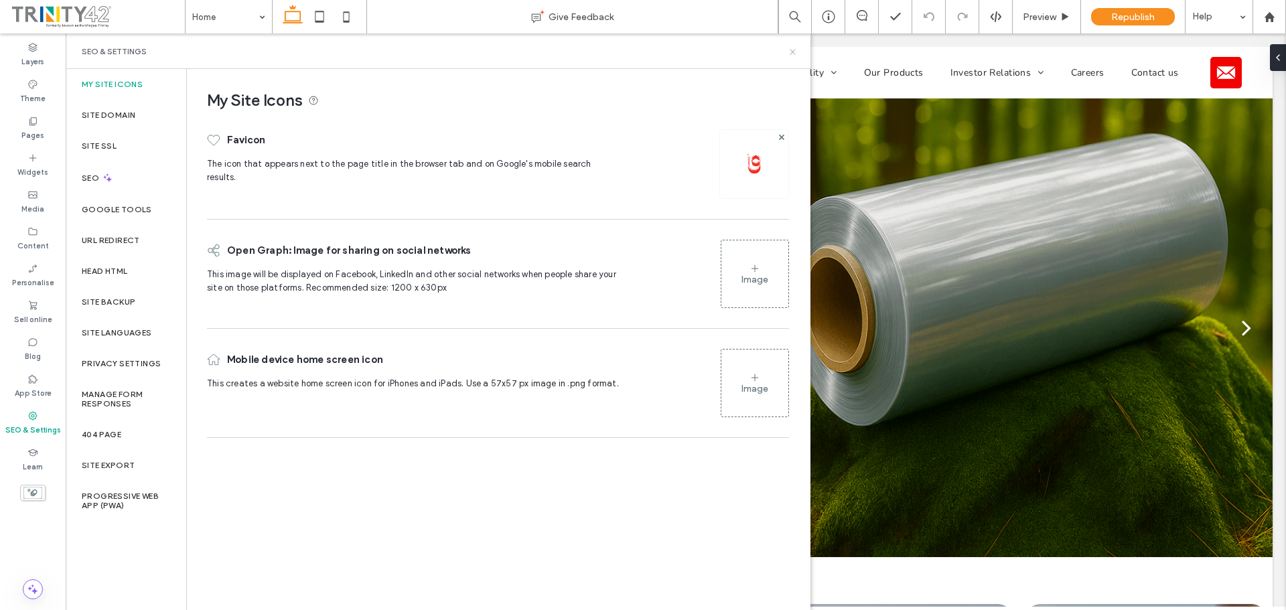
click at [788, 52] on icon at bounding box center [793, 52] width 10 height 10
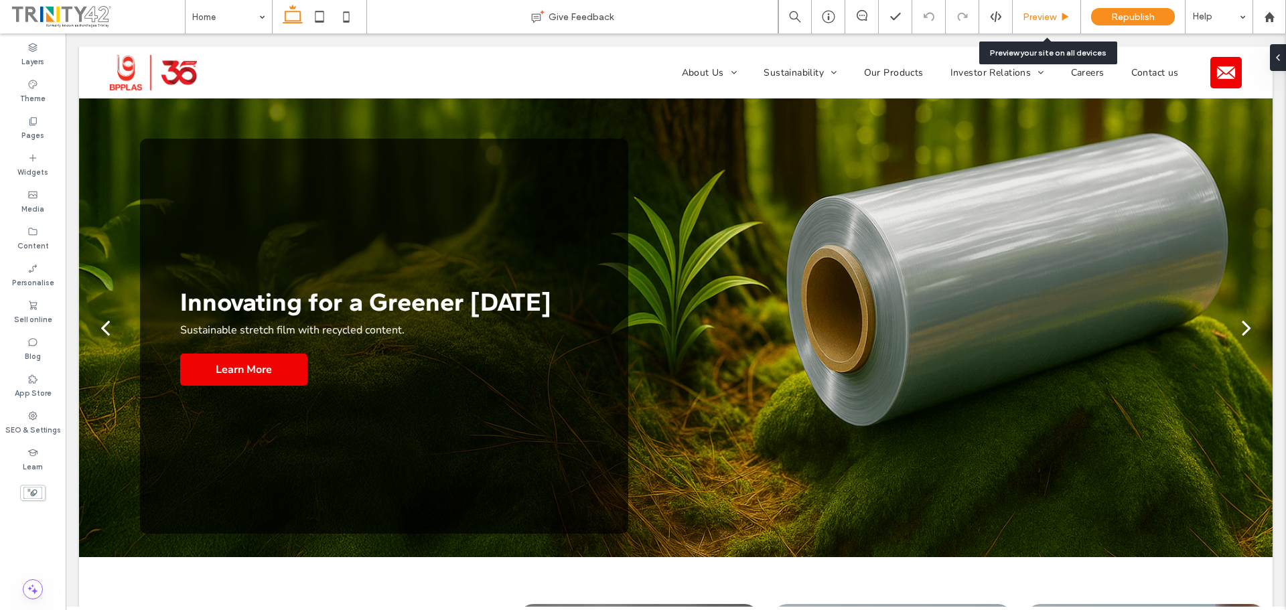
click at [1037, 19] on span "Preview" at bounding box center [1039, 16] width 33 height 11
